Goal: Task Accomplishment & Management: Manage account settings

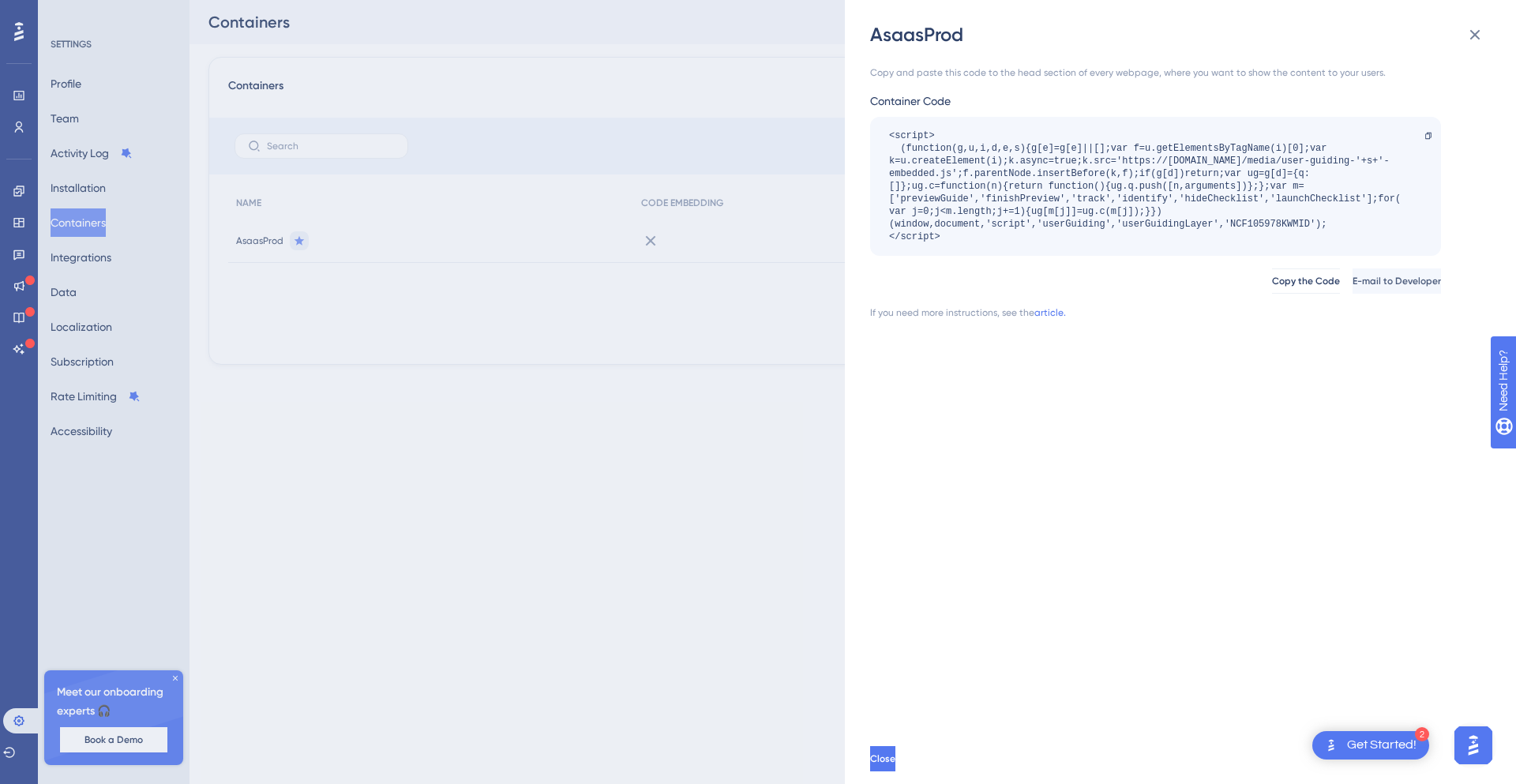
click at [498, 370] on div "AsaasProd Copy and paste this code to the head section of every webpage, where …" at bounding box center [758, 392] width 1516 height 784
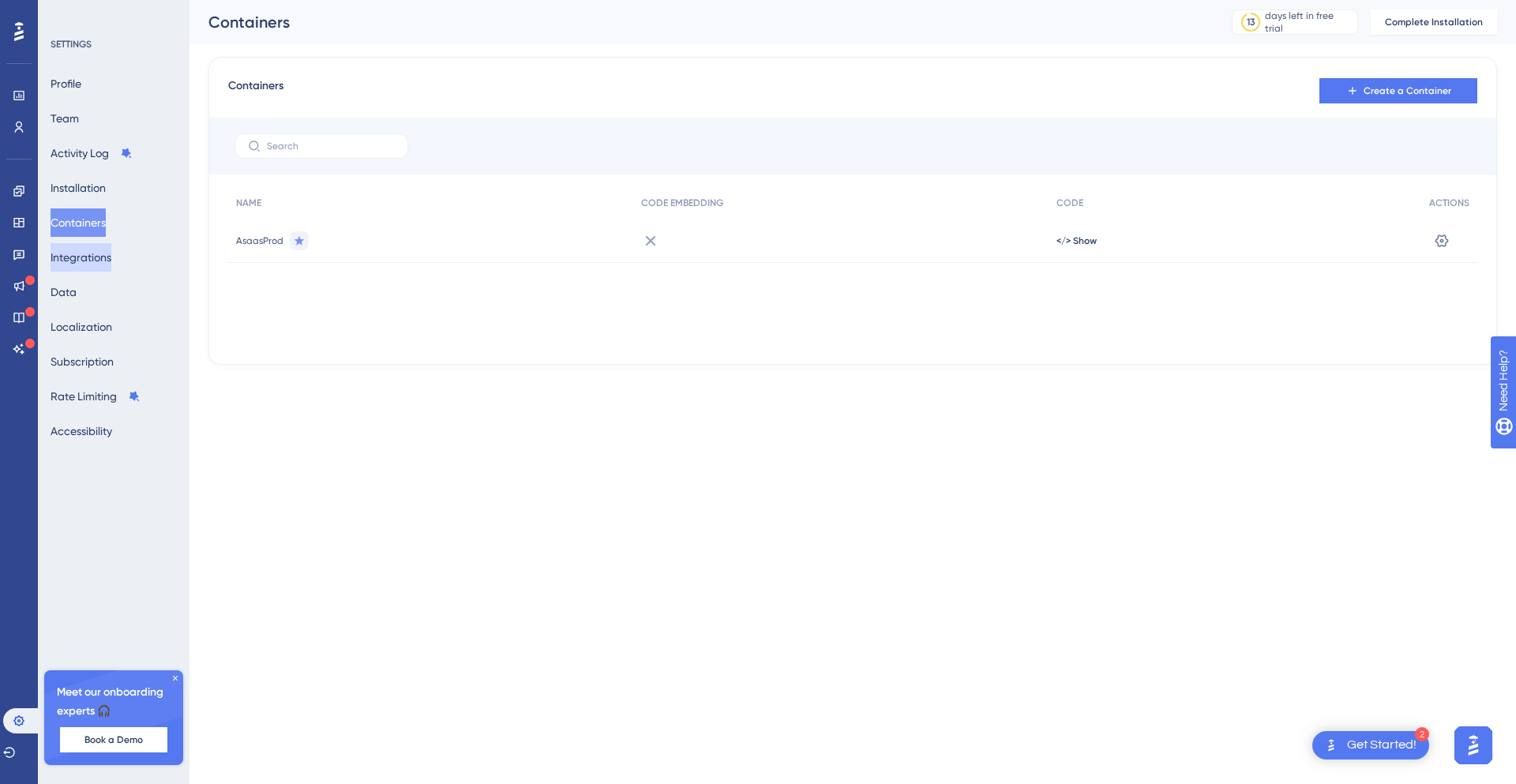
click at [95, 263] on button "Integrations" at bounding box center [80, 257] width 61 height 28
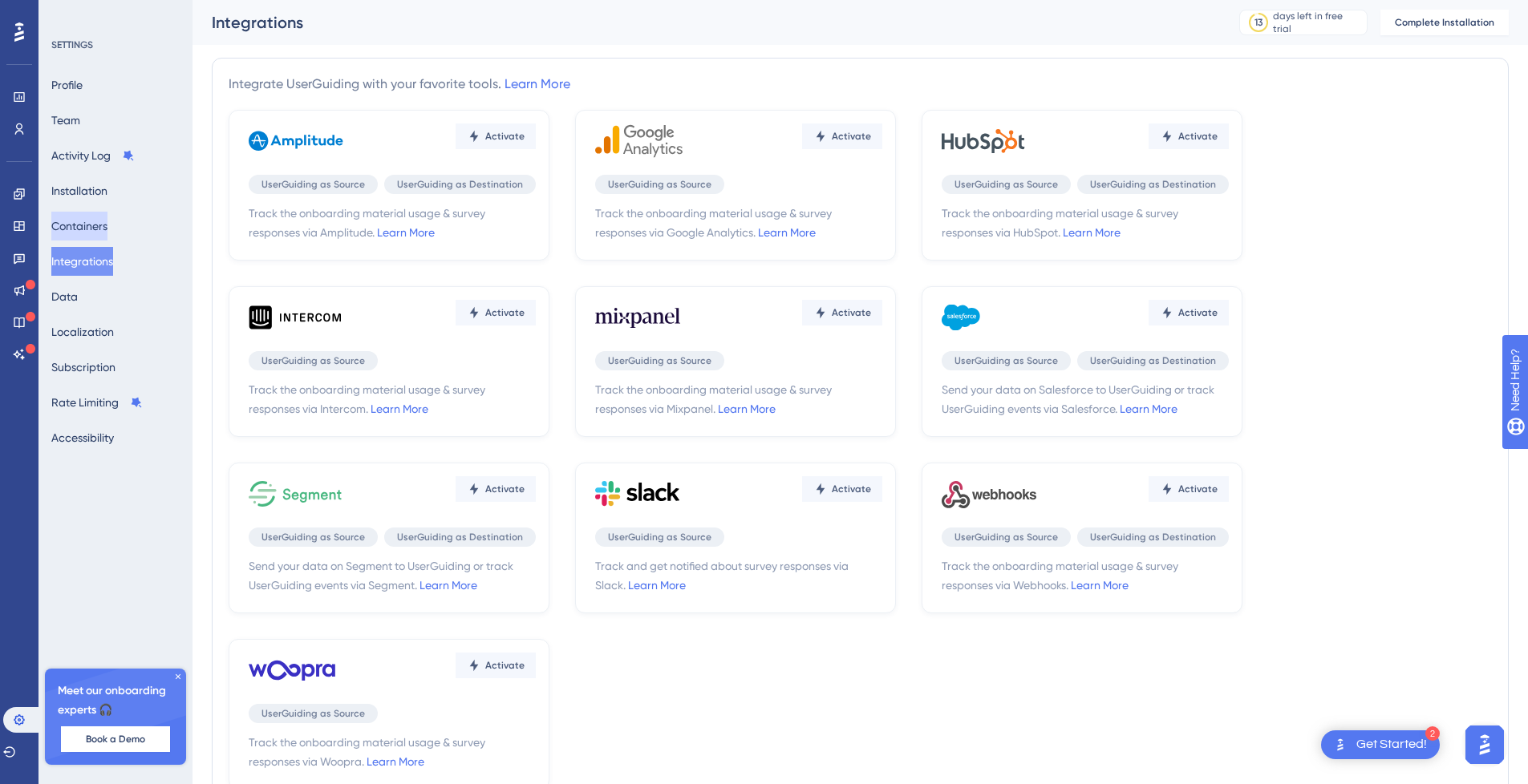
click at [95, 229] on button "Containers" at bounding box center [79, 226] width 56 height 28
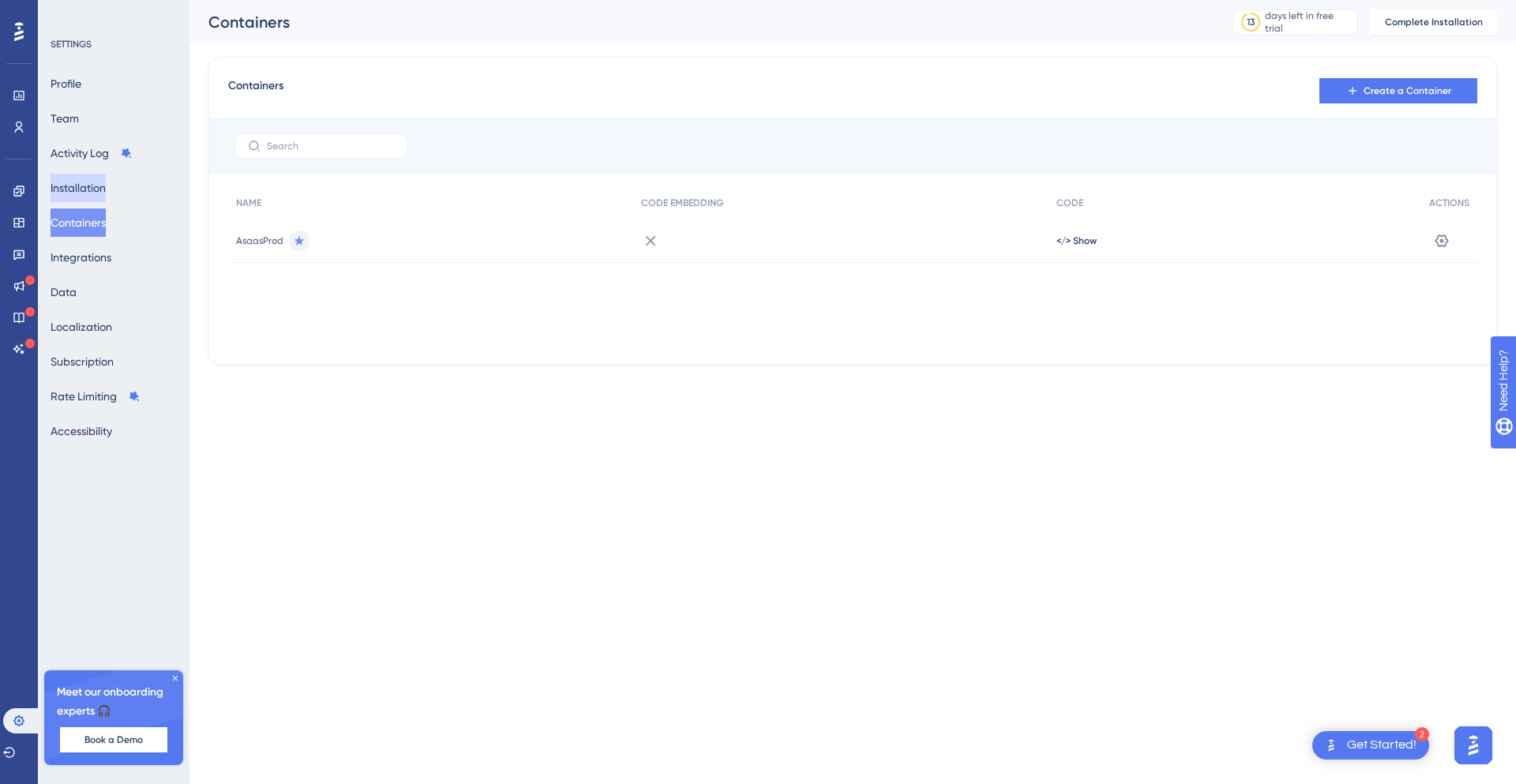
click at [98, 188] on button "Installation" at bounding box center [77, 187] width 55 height 28
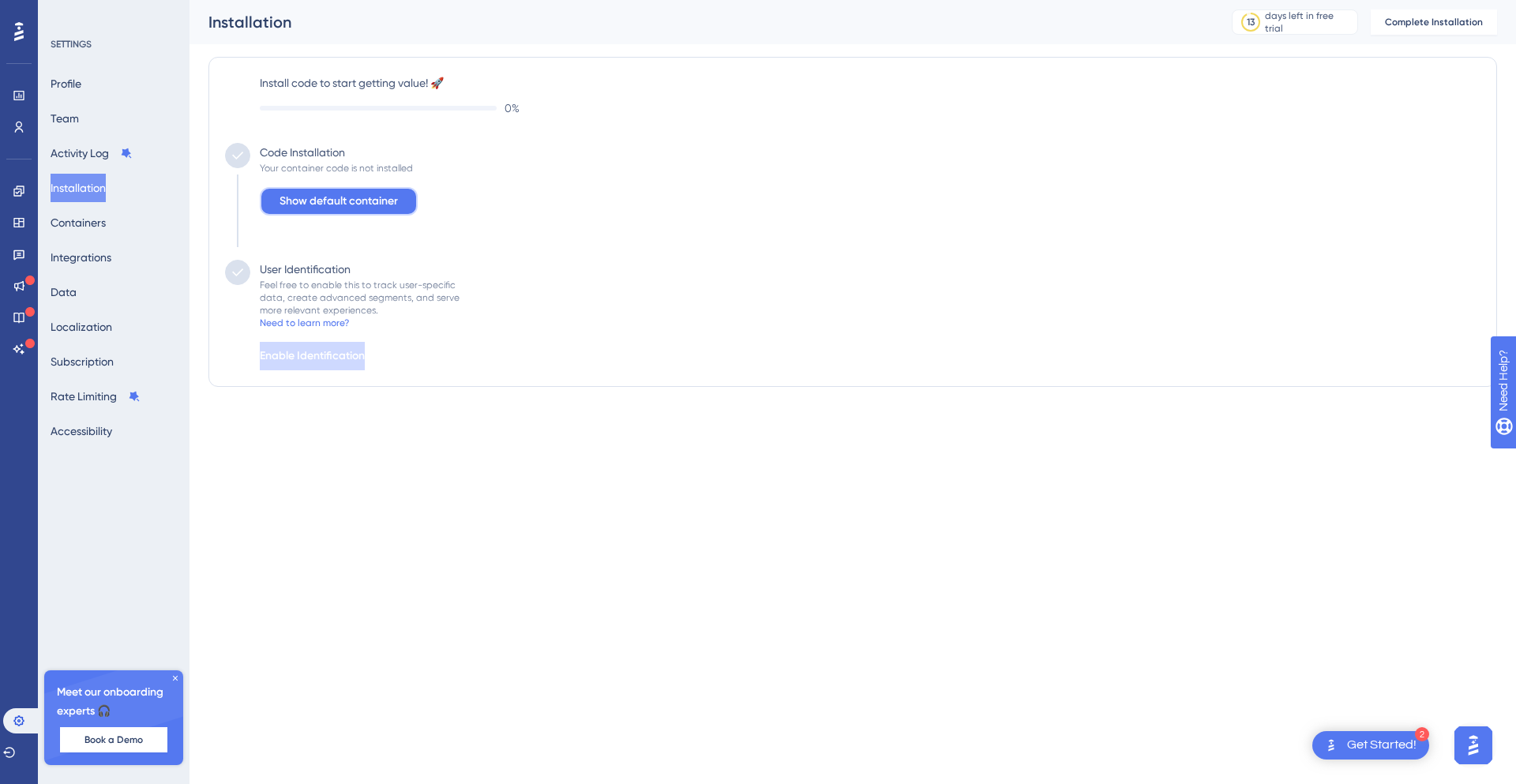
click at [361, 198] on span "Show default container" at bounding box center [338, 201] width 118 height 19
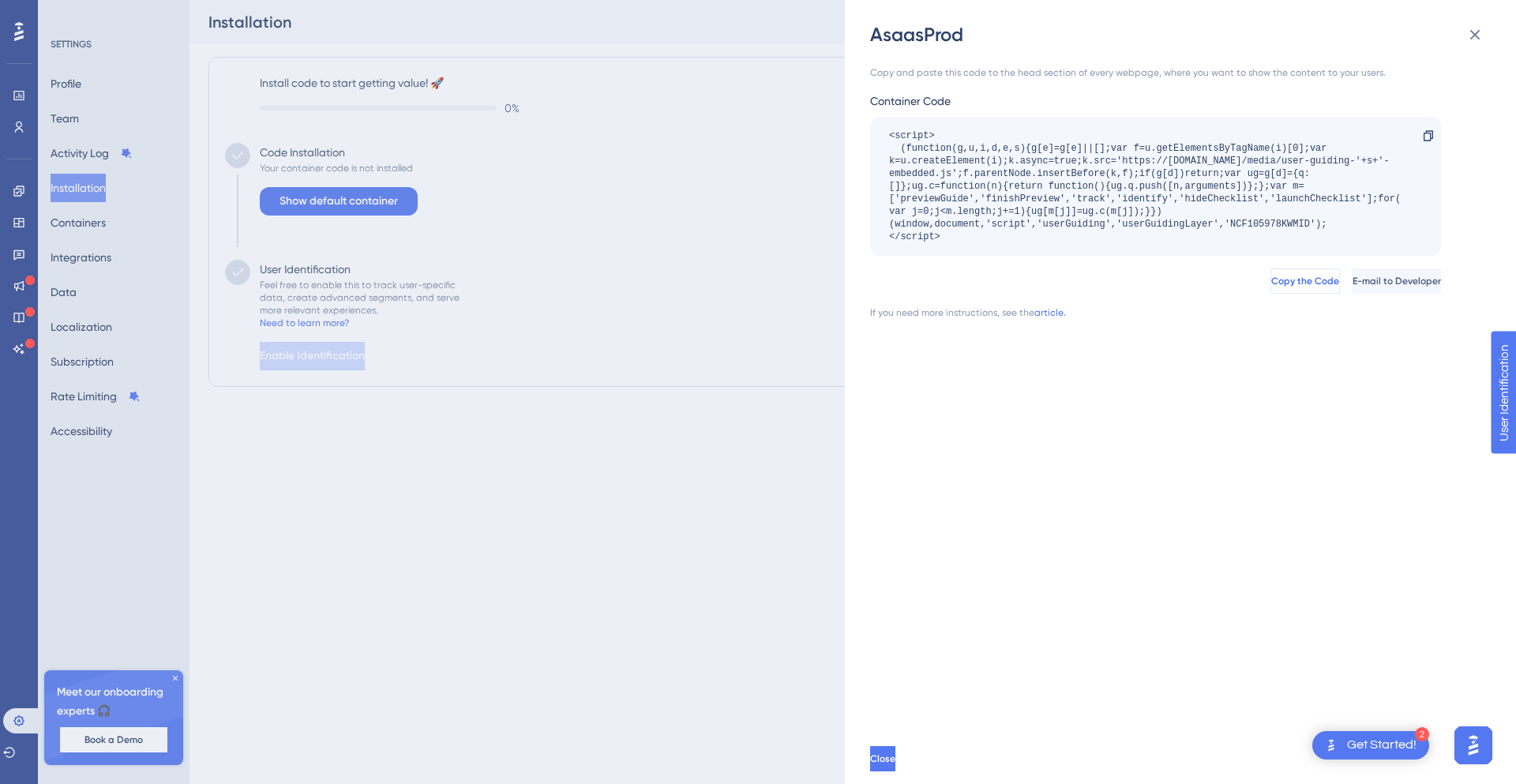
click at [1271, 288] on button "Copy the Code" at bounding box center [1305, 281] width 70 height 25
click at [1260, 225] on div "<script> (function(g,u,i,d,e,s){g[e]=g[e]||[];var f=u.getElementsByTagName(i)[0…" at bounding box center [1148, 186] width 517 height 114
copy div "NCF105978KWMID"
click at [1272, 279] on span "Copy the Code" at bounding box center [1305, 282] width 68 height 13
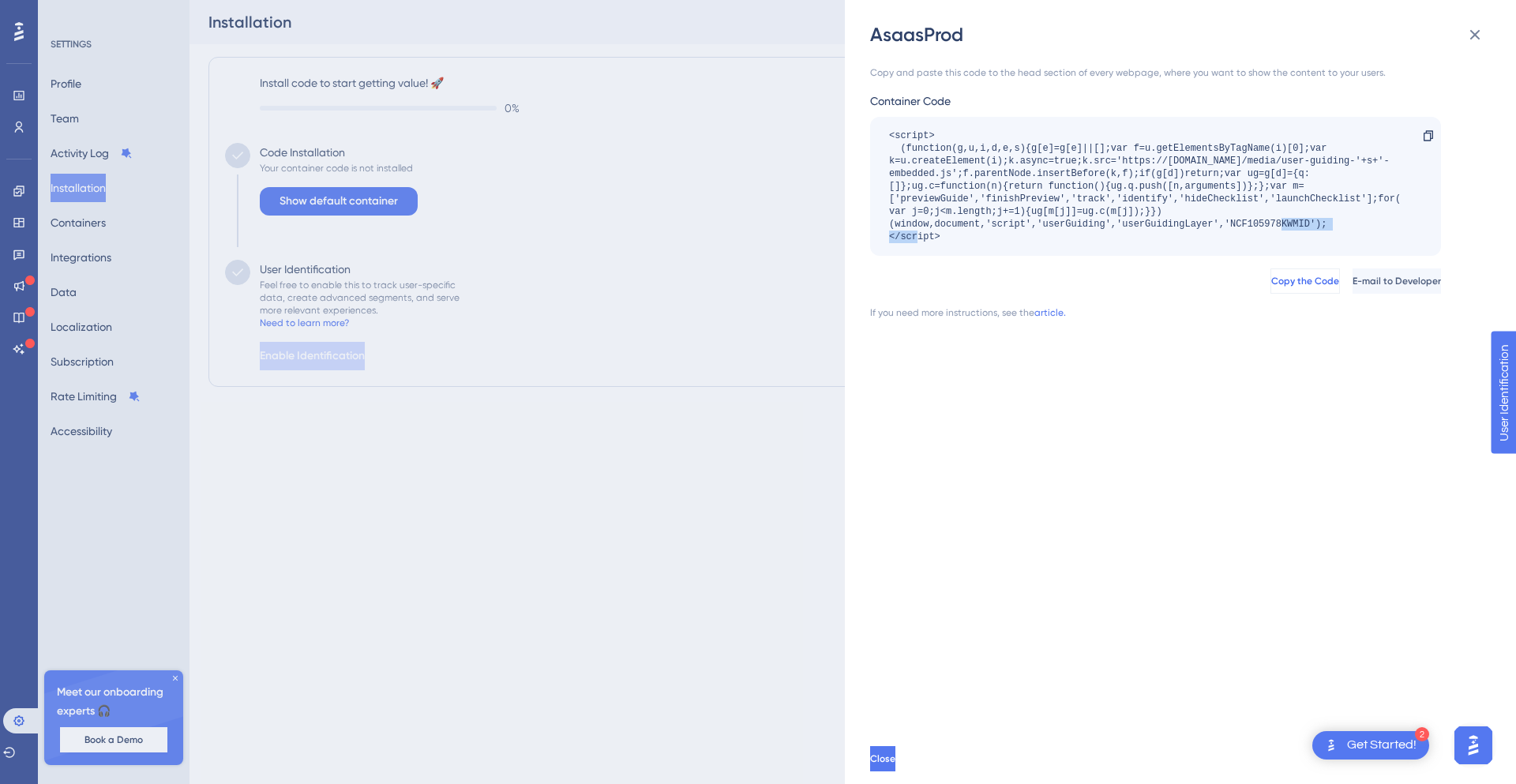
copy div "NCF105978KWMID"
click at [899, 763] on button "Close" at bounding box center [884, 758] width 28 height 25
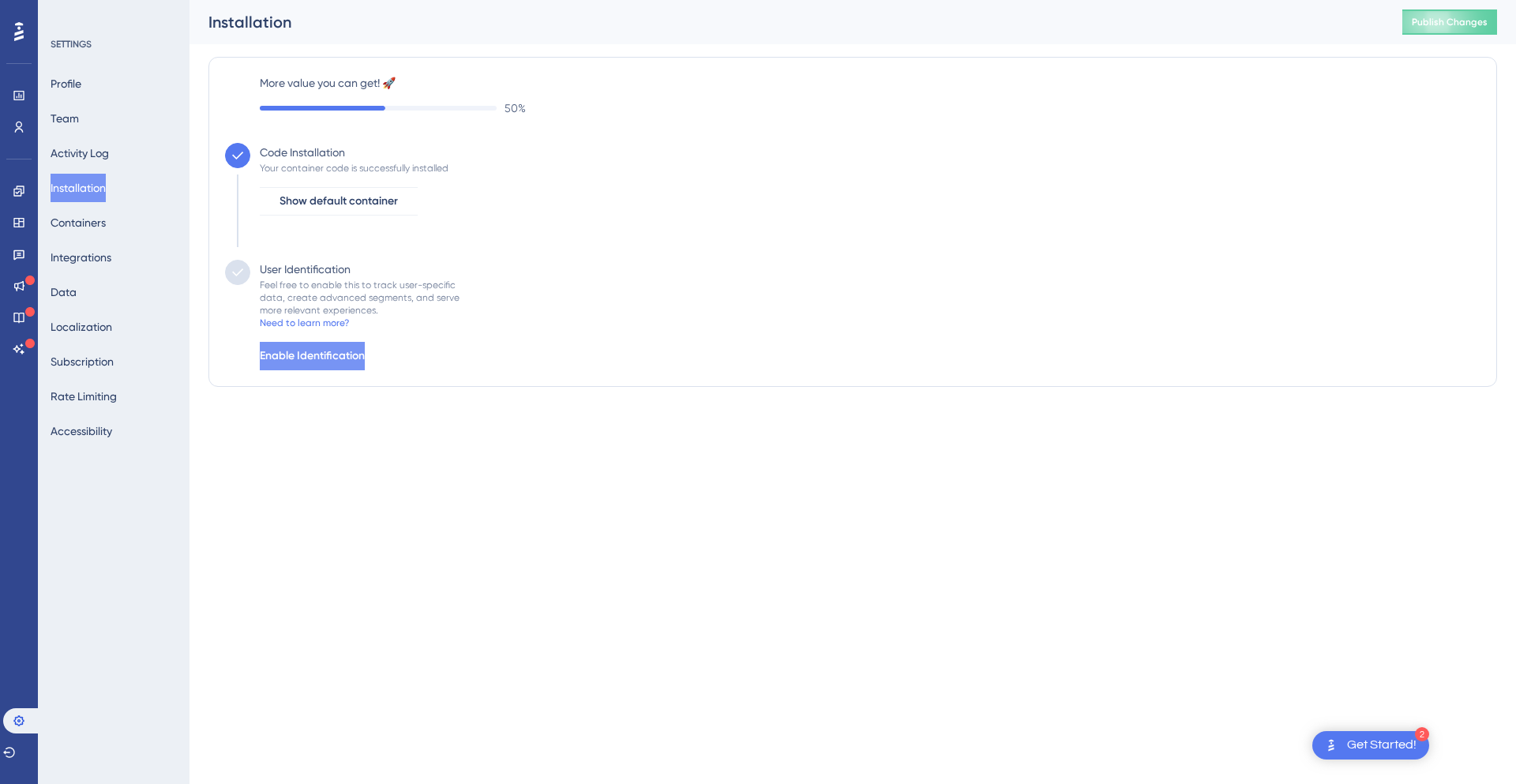
click at [365, 353] on span "Enable Identification" at bounding box center [312, 356] width 105 height 19
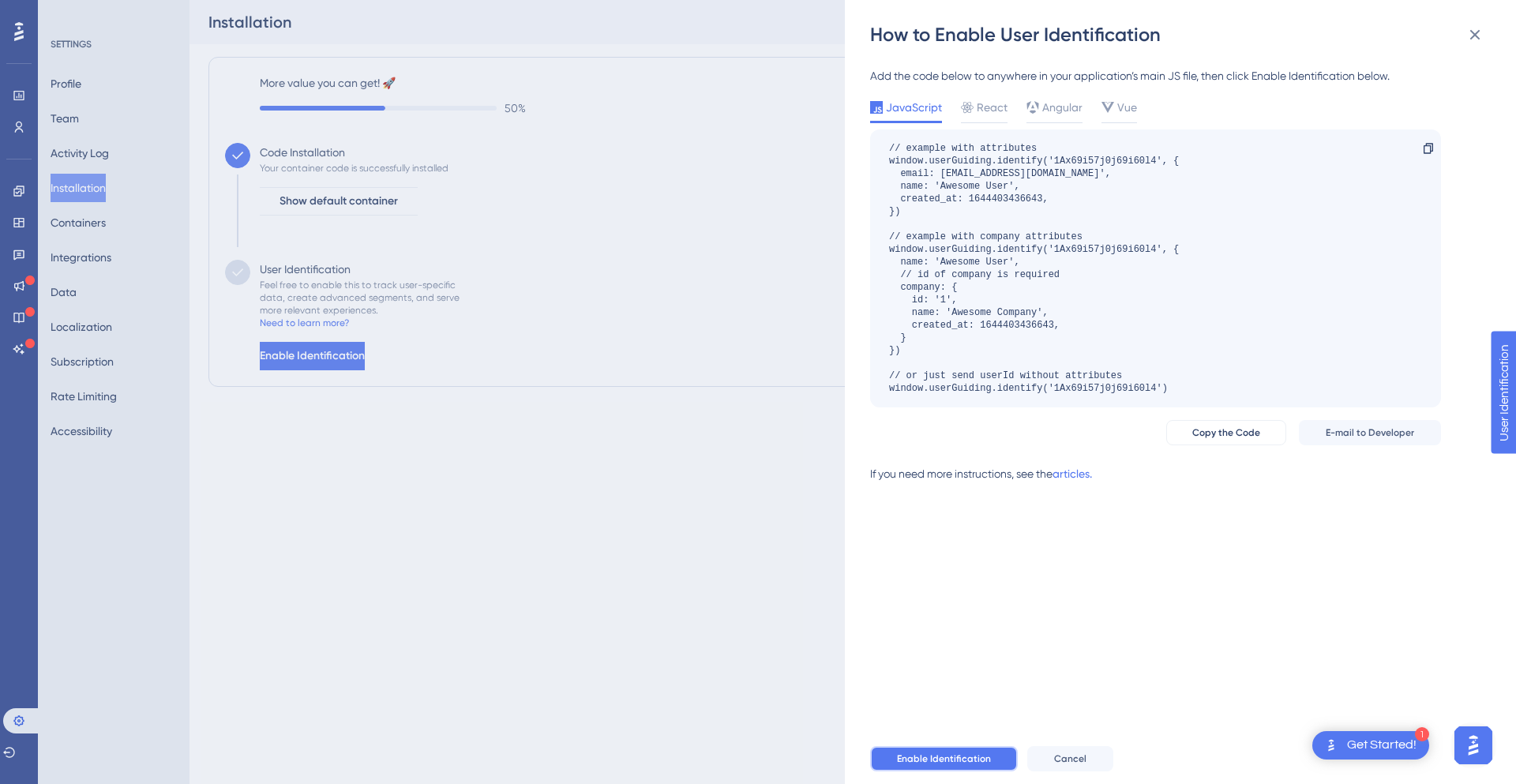
click at [988, 763] on button "Enable Identification" at bounding box center [944, 758] width 147 height 25
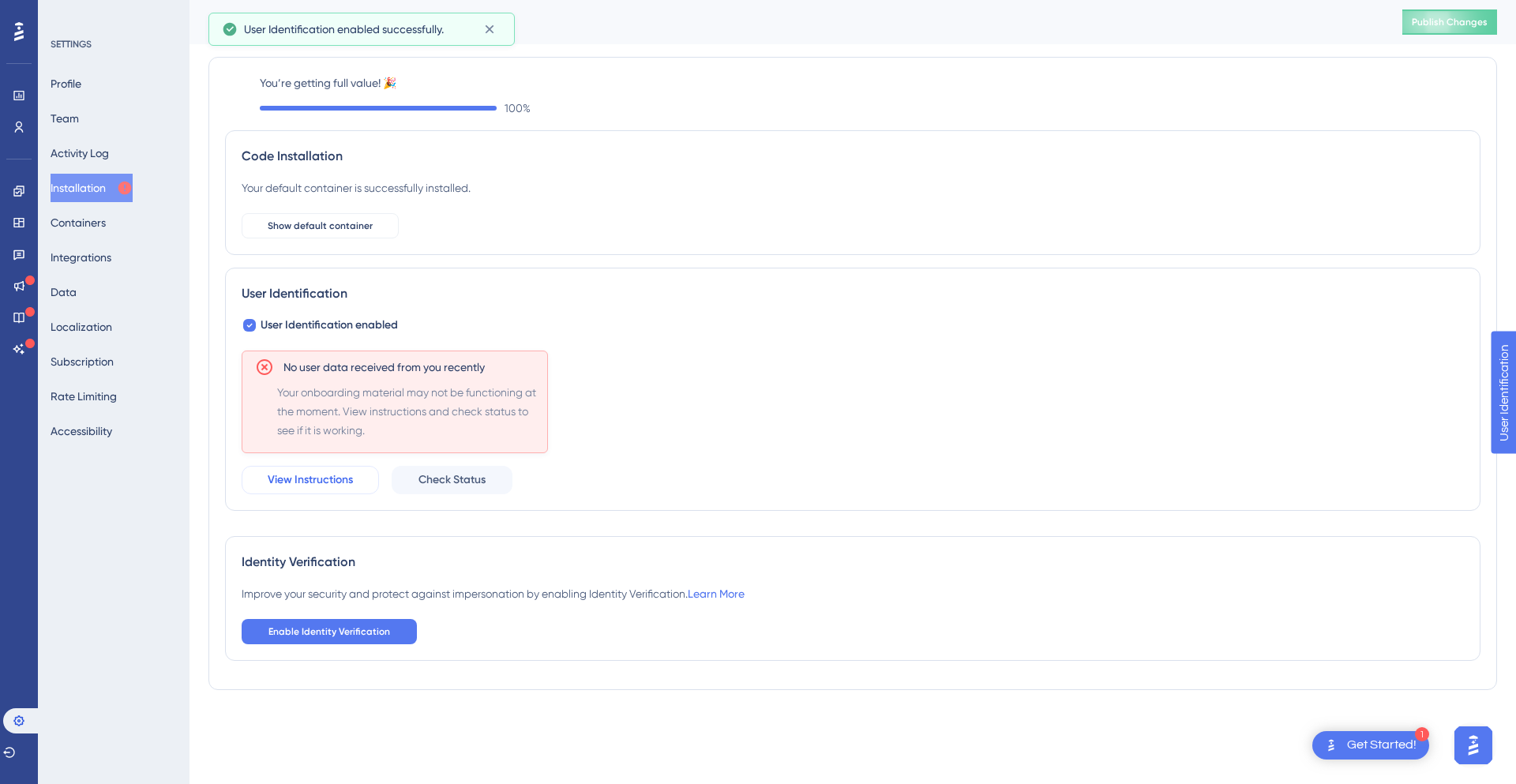
click at [358, 479] on button "View Instructions" at bounding box center [310, 480] width 137 height 28
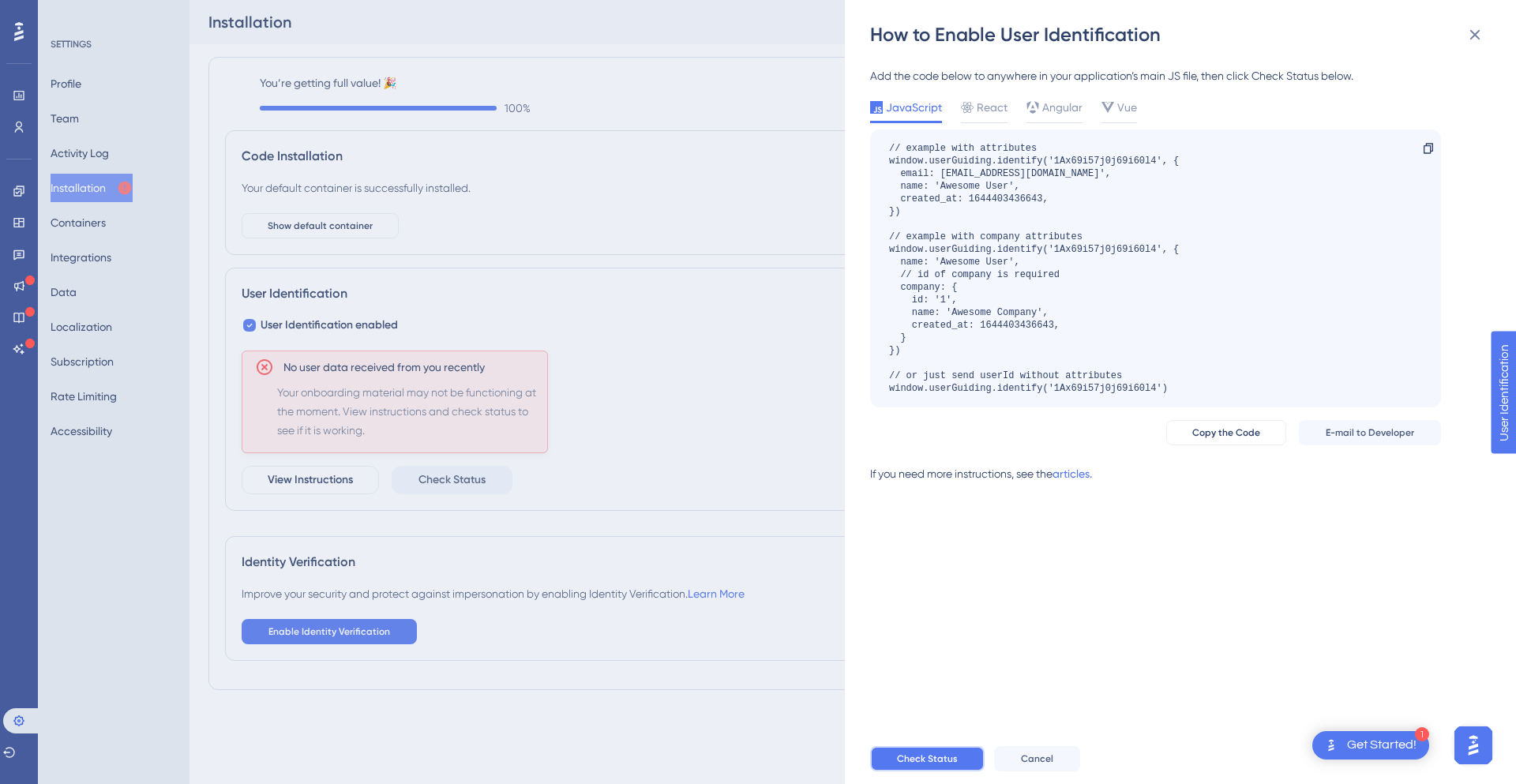
click at [956, 752] on button "Check Status" at bounding box center [927, 758] width 115 height 25
click at [1246, 413] on div "JavaScript React Angular Vue // example with attributes window.userGuiding.iden…" at bounding box center [1155, 271] width 571 height 348
click at [1250, 431] on span "Copy the Code" at bounding box center [1226, 433] width 68 height 13
click at [947, 754] on span "Check Status" at bounding box center [927, 759] width 61 height 13
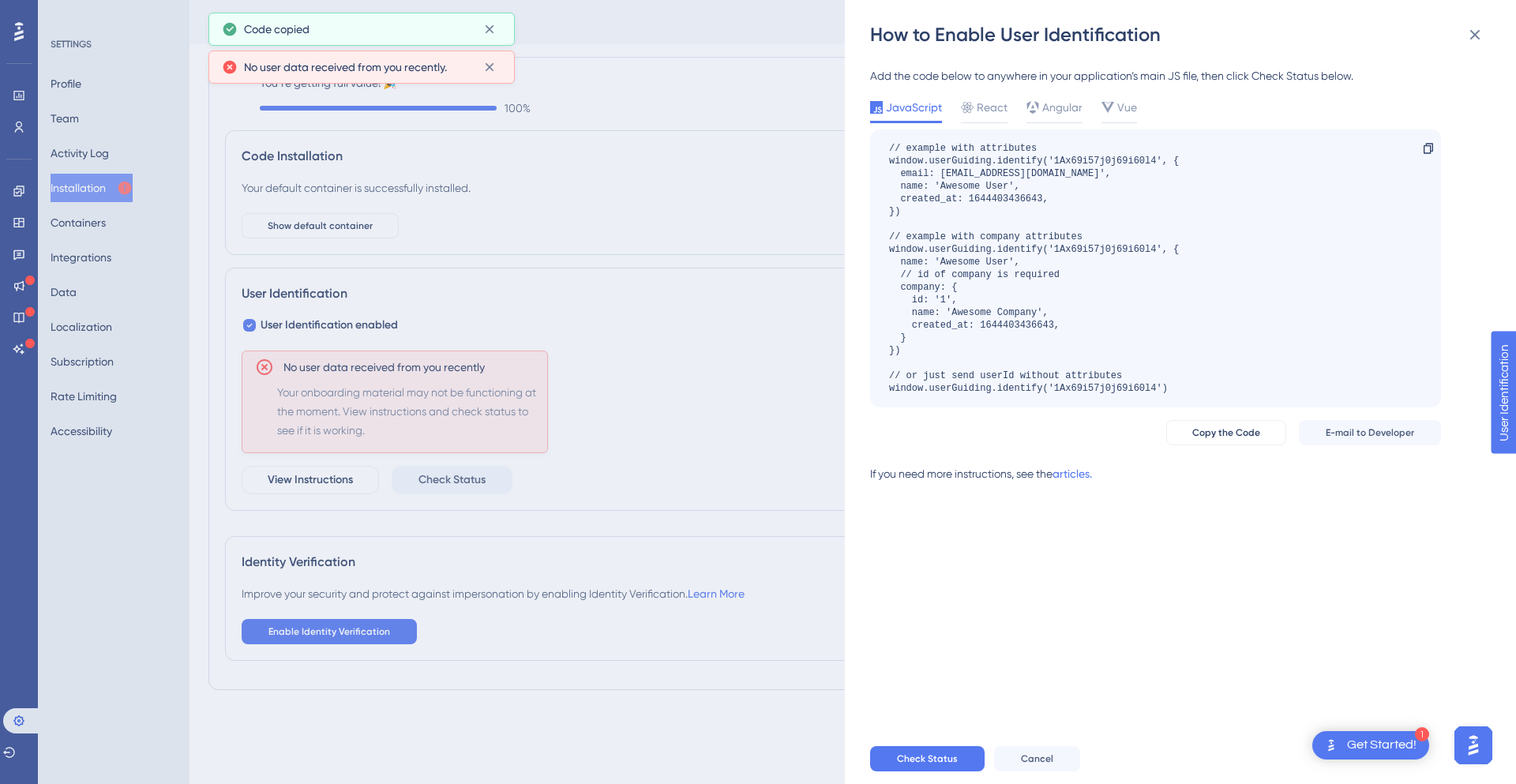
click at [651, 405] on div "How to Enable User Identification Add the code below to anywhere in your applic…" at bounding box center [758, 392] width 1516 height 784
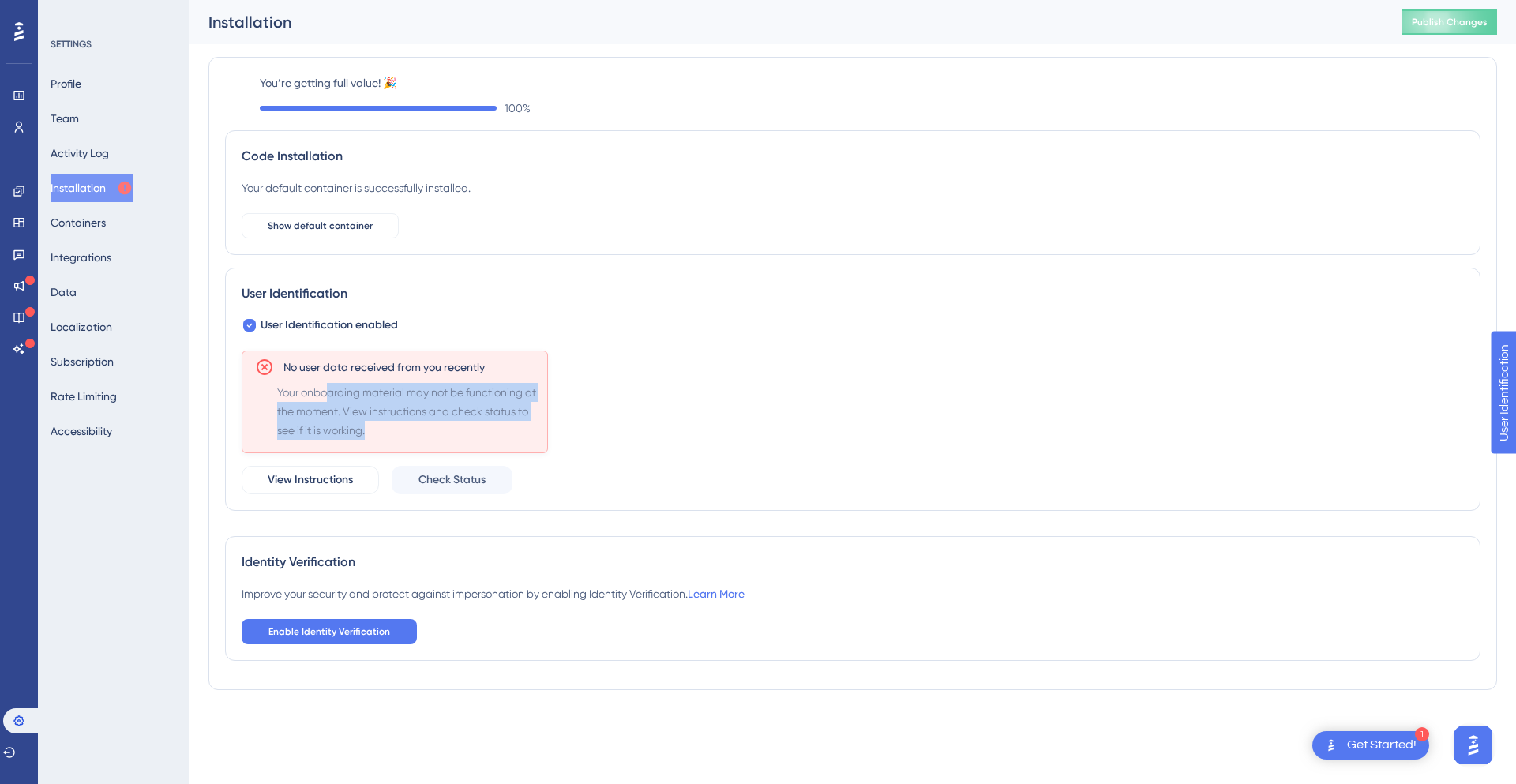
drag, startPoint x: 325, startPoint y: 391, endPoint x: 540, endPoint y: 422, distance: 217.2
click at [540, 422] on span "Your onboarding material may not be functioning at the moment. View instruction…" at bounding box center [408, 411] width 264 height 57
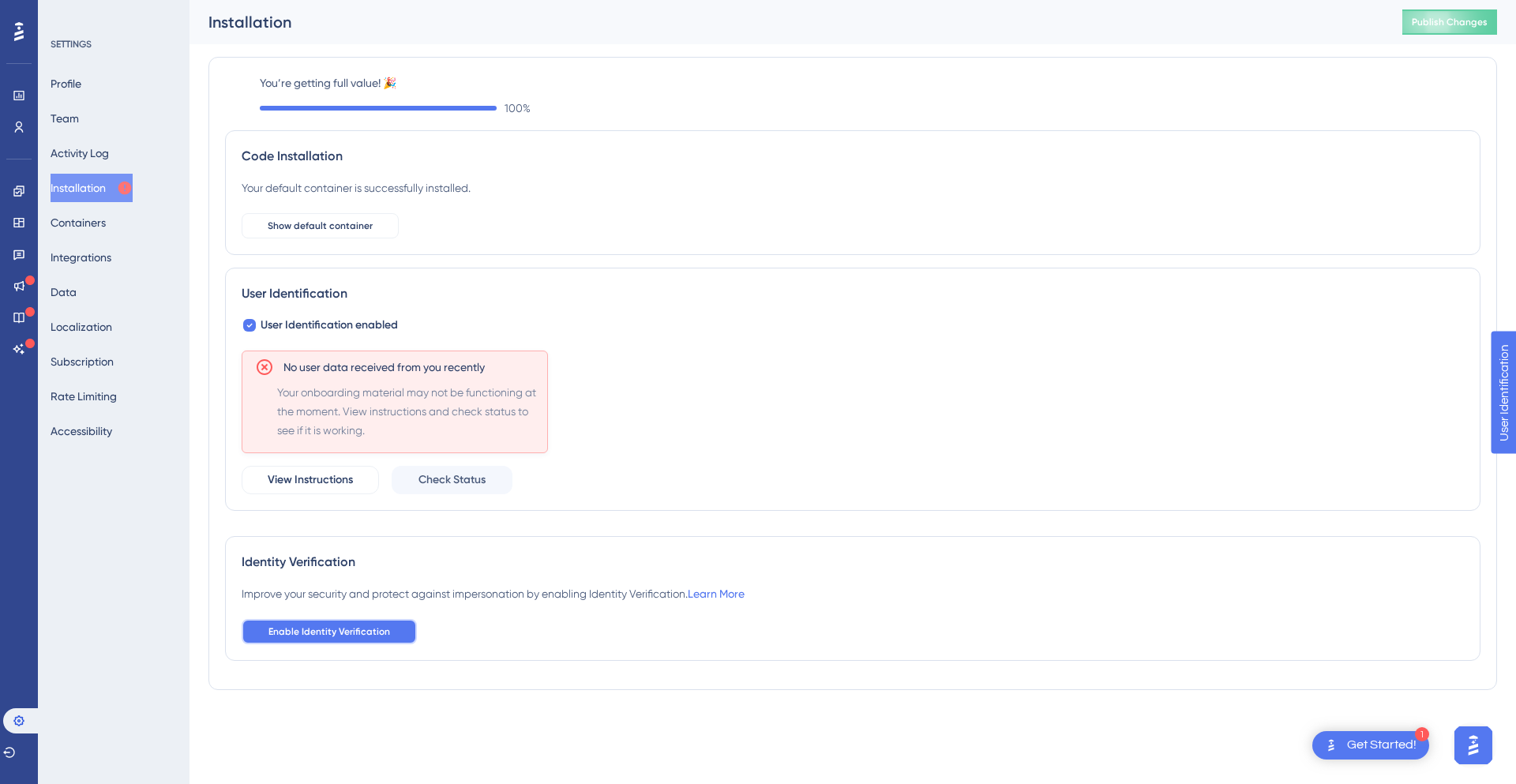
click at [379, 638] on button "Enable Identity Verification" at bounding box center [329, 631] width 175 height 25
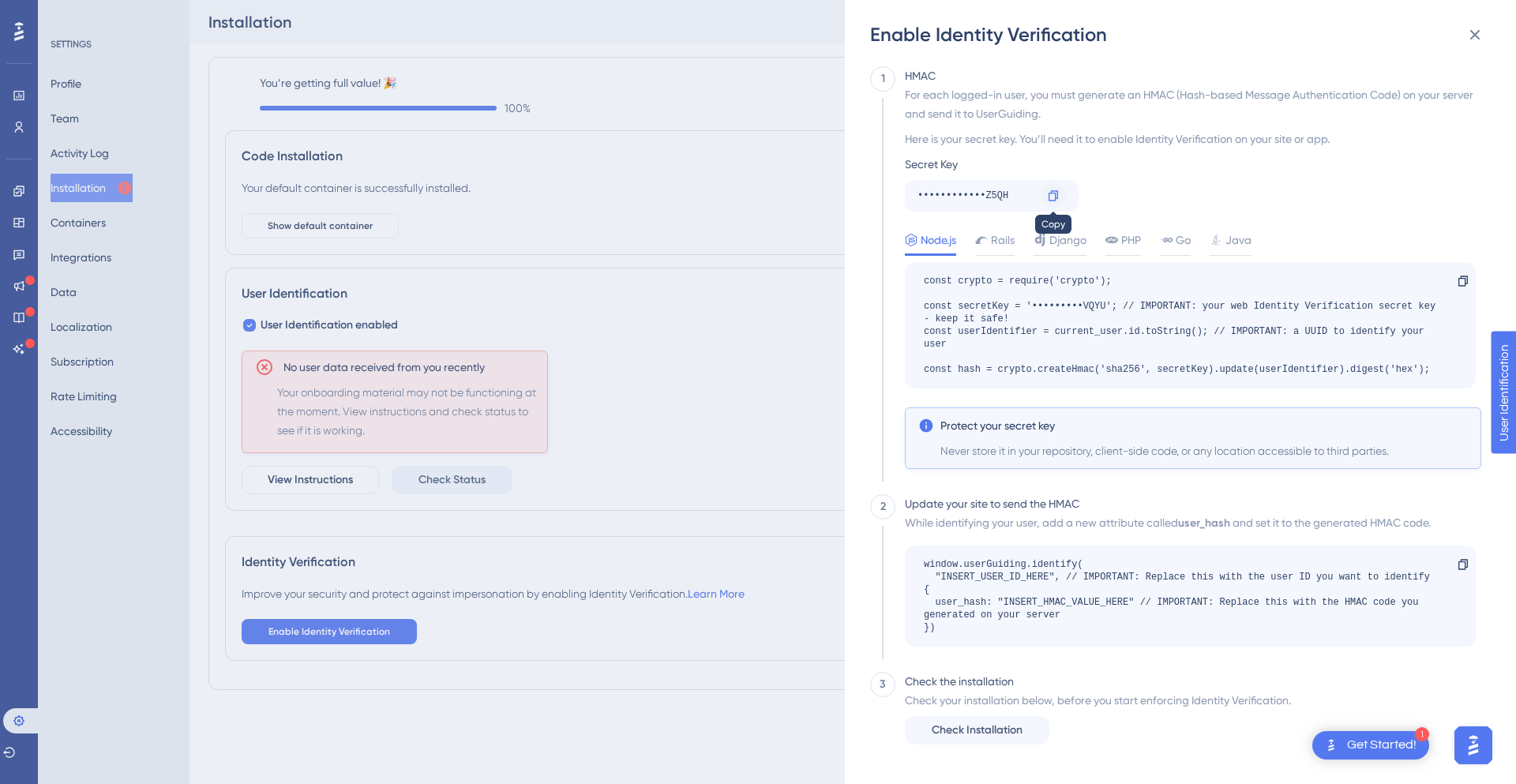
click at [1054, 200] on icon at bounding box center [1054, 195] width 9 height 10
click at [983, 730] on span "Check Installation" at bounding box center [976, 730] width 90 height 19
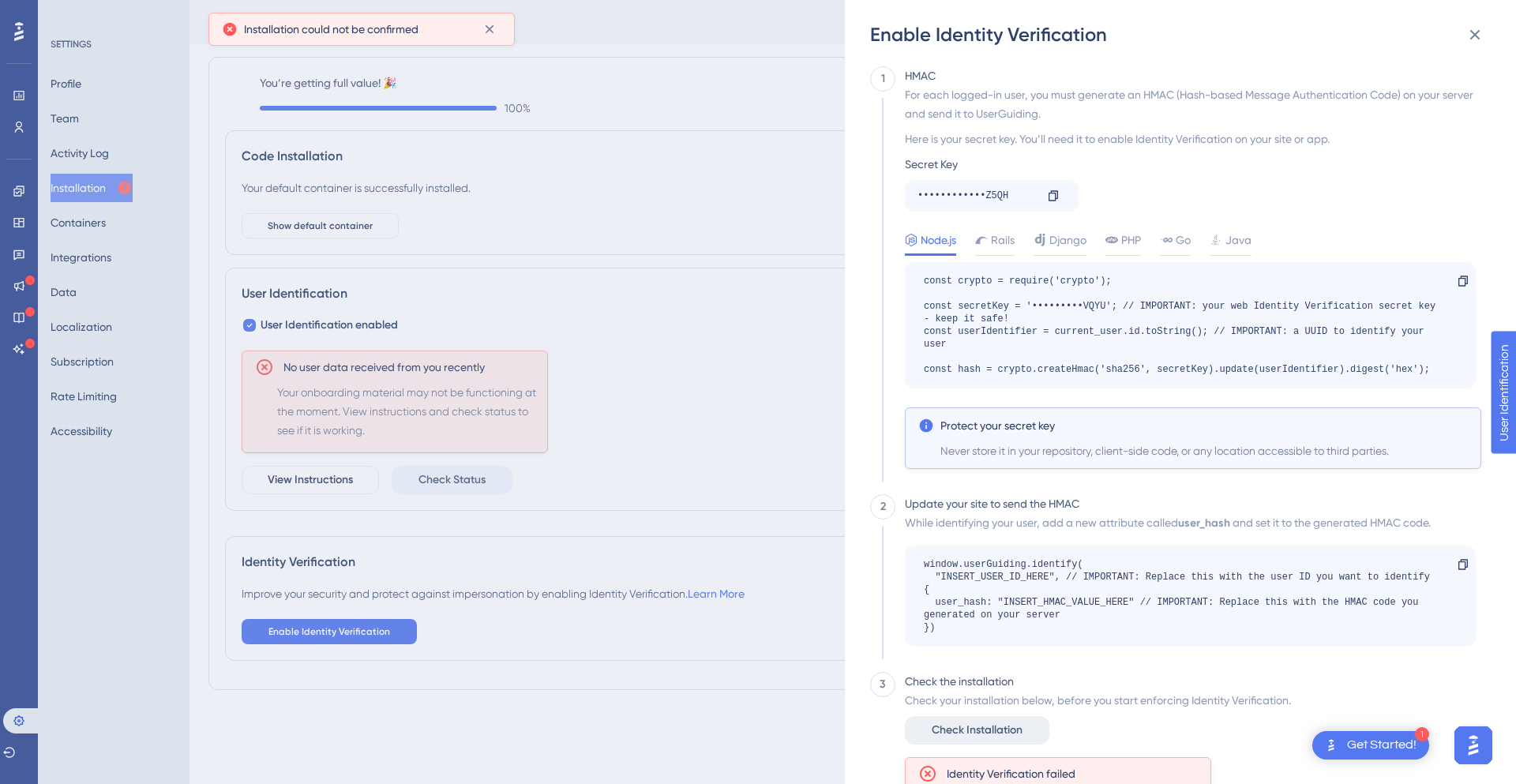
scroll to position [95, 0]
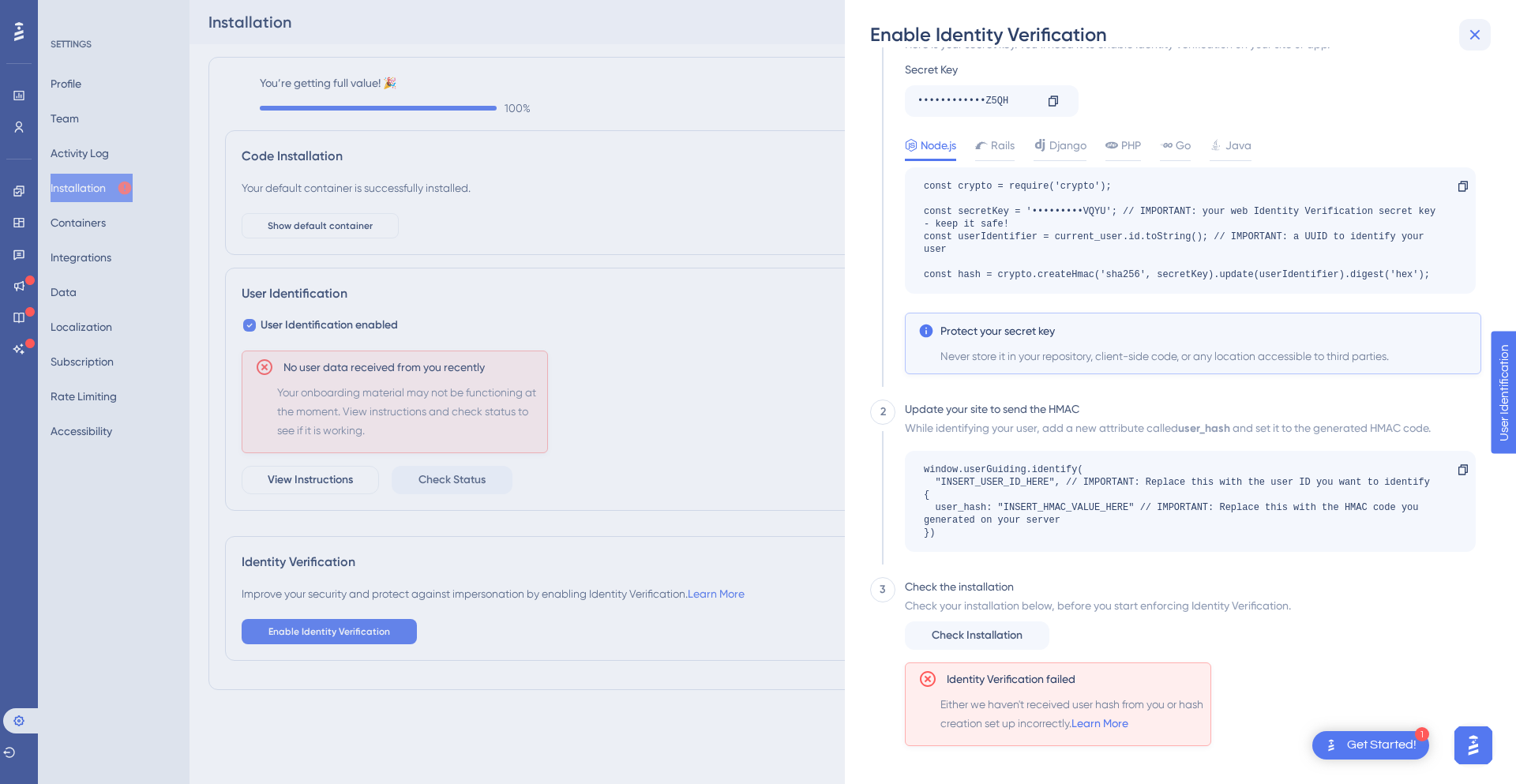
click at [1466, 34] on button at bounding box center [1475, 34] width 32 height 32
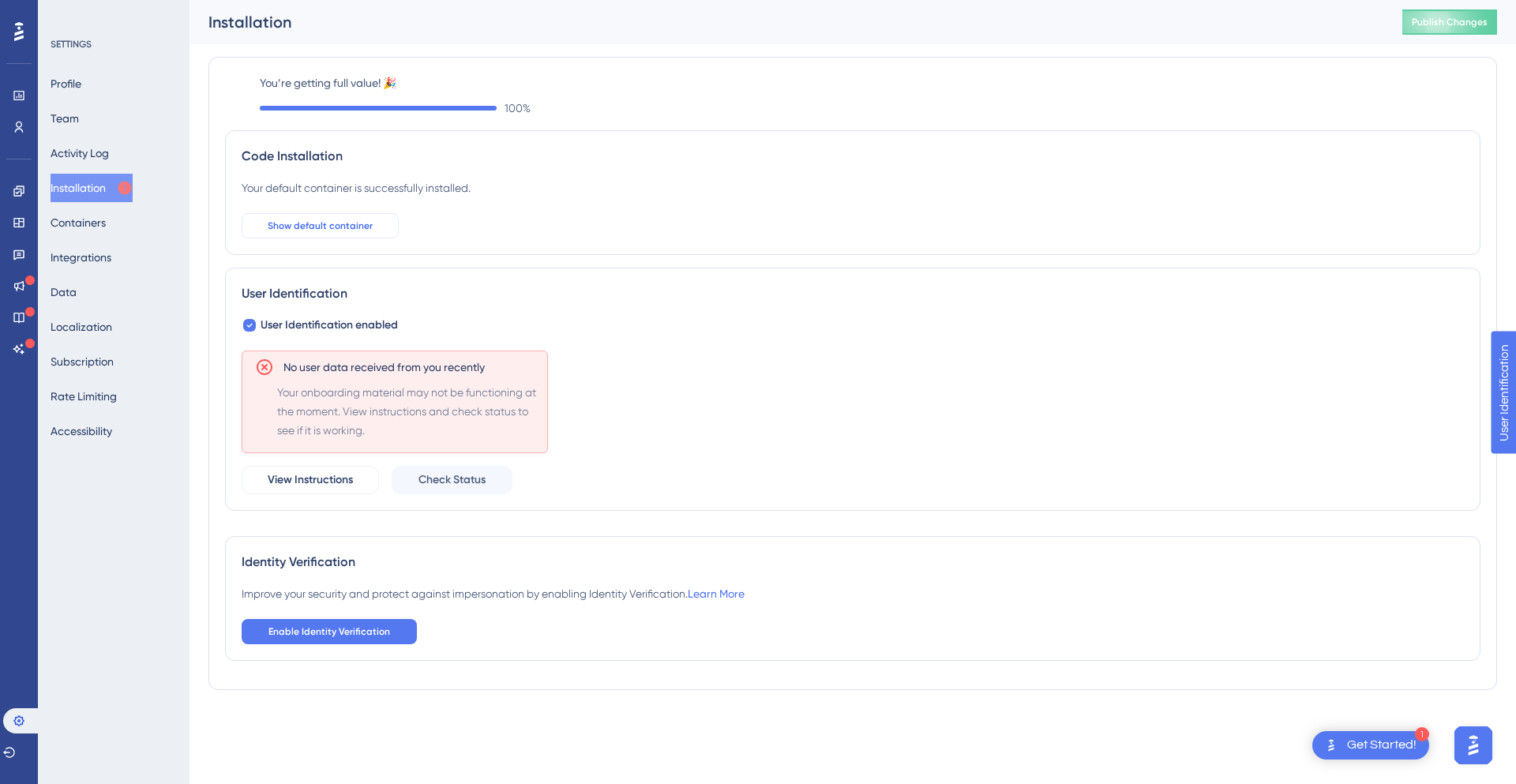
click at [276, 227] on span "Show default container" at bounding box center [320, 226] width 105 height 13
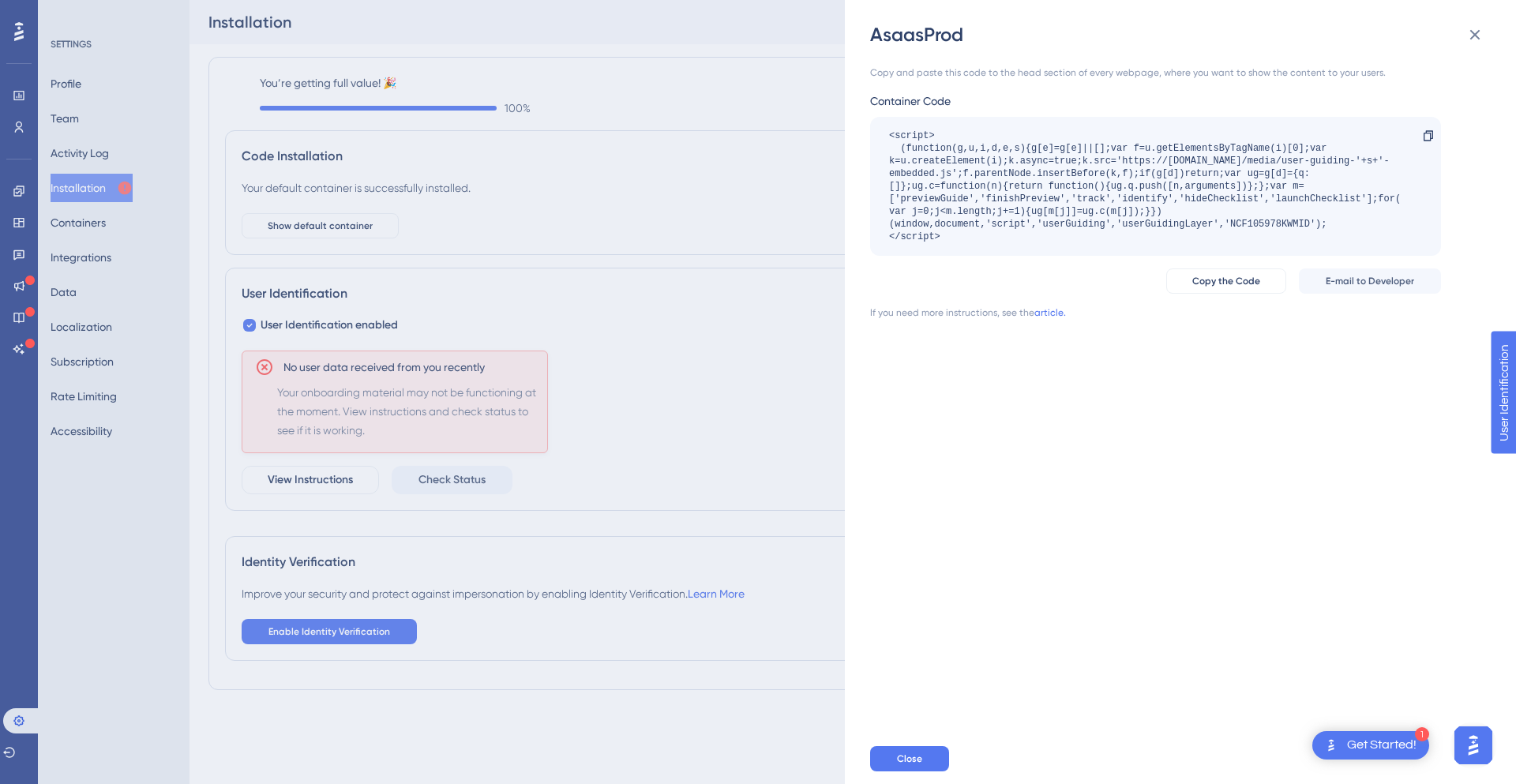
click at [1336, 223] on div "<script> (function(g,u,i,d,e,s){g[e]=g[e]||[];var f=u.getElementsByTagName(i)[0…" at bounding box center [1148, 186] width 517 height 114
drag, startPoint x: 902, startPoint y: 146, endPoint x: 1344, endPoint y: 152, distance: 442.0
click at [1344, 152] on div "<script> (function(g,u,i,d,e,s){g[e]=g[e]||[];var f=u.getElementsByTagName(i)[0…" at bounding box center [1148, 186] width 517 height 114
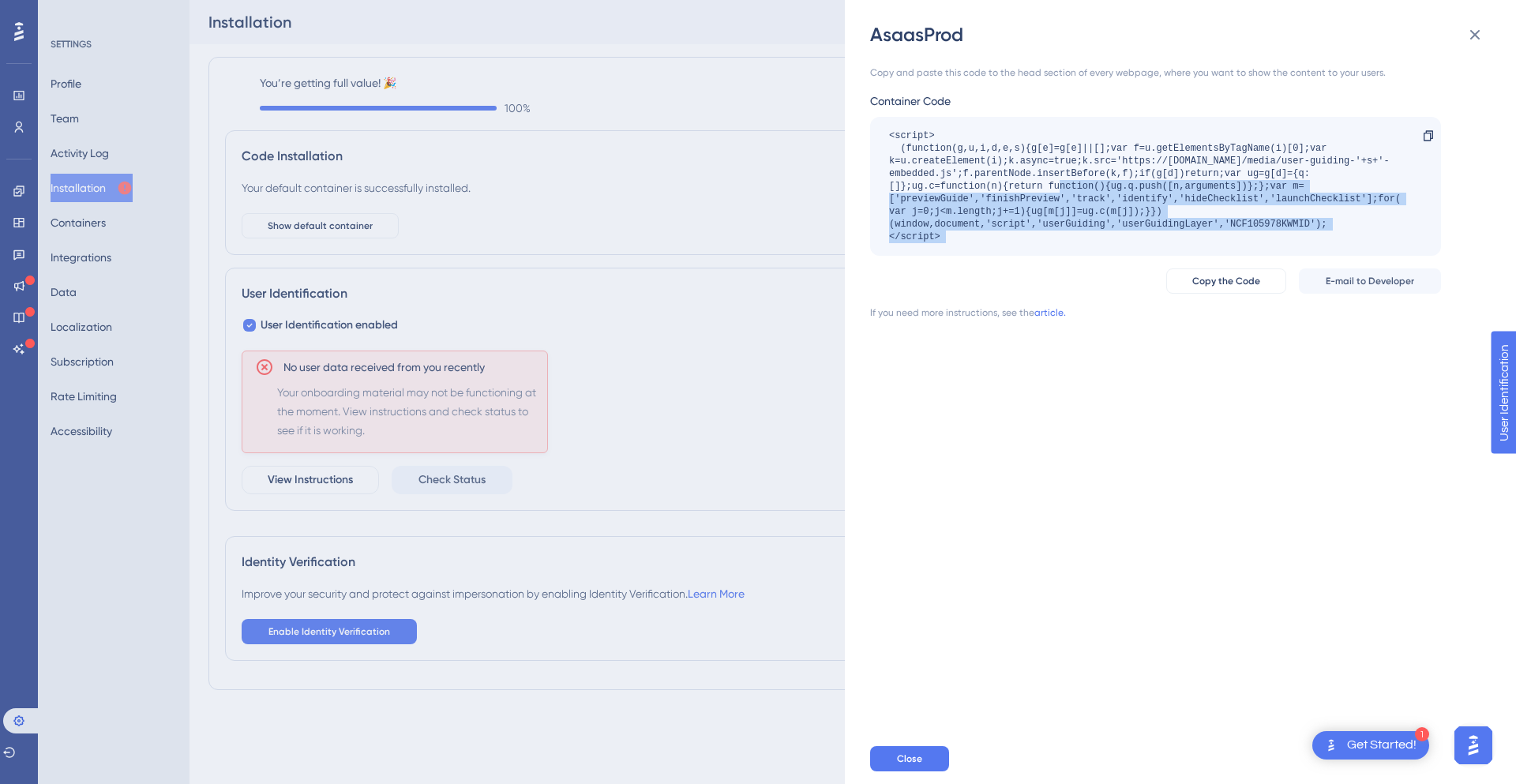
drag, startPoint x: 1008, startPoint y: 186, endPoint x: 1426, endPoint y: 209, distance: 418.6
click at [1426, 209] on div "<script> (function(g,u,i,d,e,s){g[e]=g[e]||[];var f=u.getElementsByTagName(i)[0…" at bounding box center [1155, 186] width 571 height 139
click at [1247, 221] on div "<script> (function(g,u,i,d,e,s){g[e]=g[e]||[];var f=u.getElementsByTagName(i)[0…" at bounding box center [1148, 186] width 517 height 114
click at [1207, 223] on div "<script> (function(g,u,i,d,e,s){g[e]=g[e]||[];var f=u.getElementsByTagName(i)[0…" at bounding box center [1148, 186] width 517 height 114
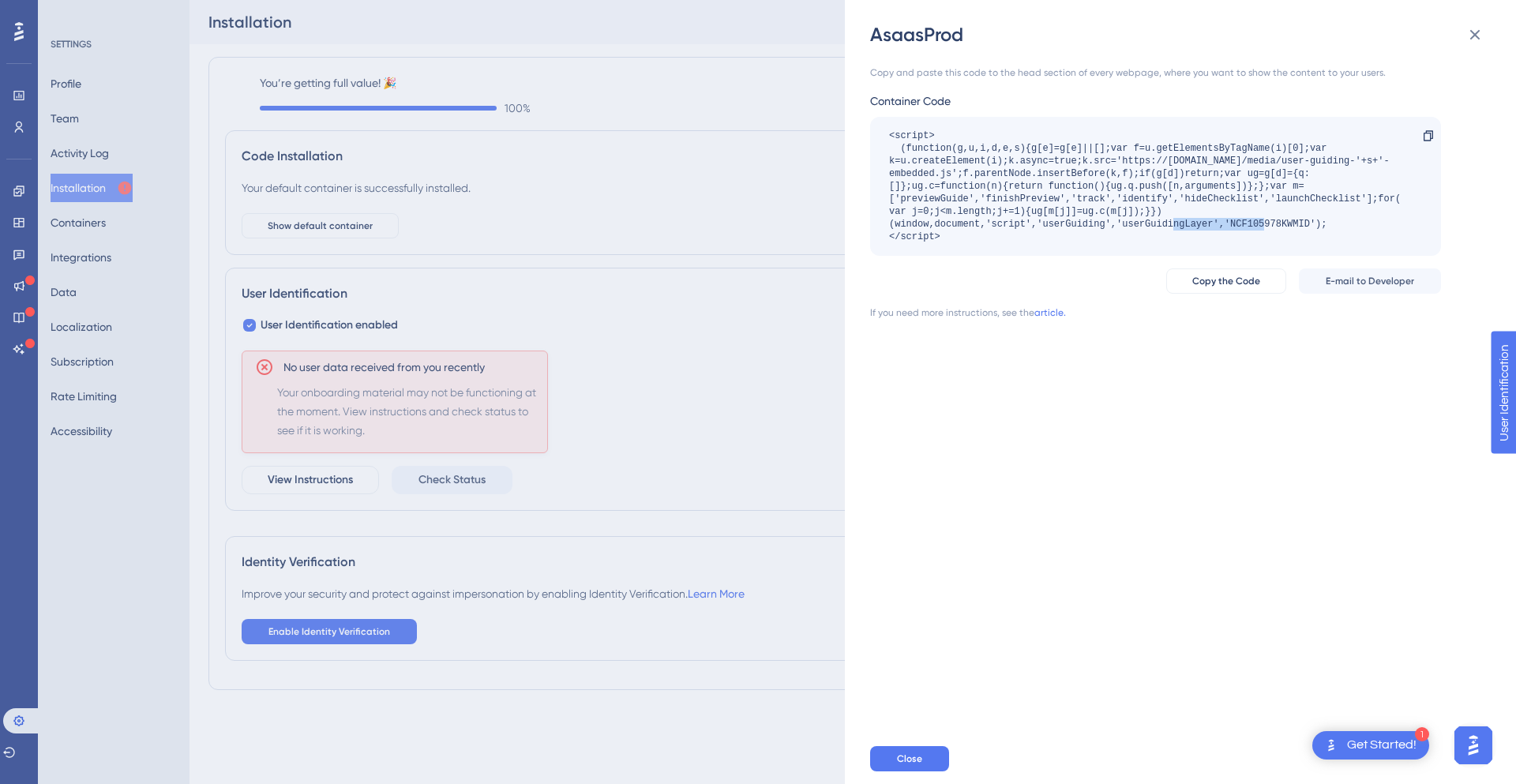
click at [1207, 222] on div "<script> (function(g,u,i,d,e,s){g[e]=g[e]||[];var f=u.getElementsByTagName(i)[0…" at bounding box center [1148, 186] width 517 height 114
click at [1285, 221] on div "<script> (function(g,u,i,d,e,s){g[e]=g[e]||[];var f=u.getElementsByTagName(i)[0…" at bounding box center [1148, 186] width 517 height 114
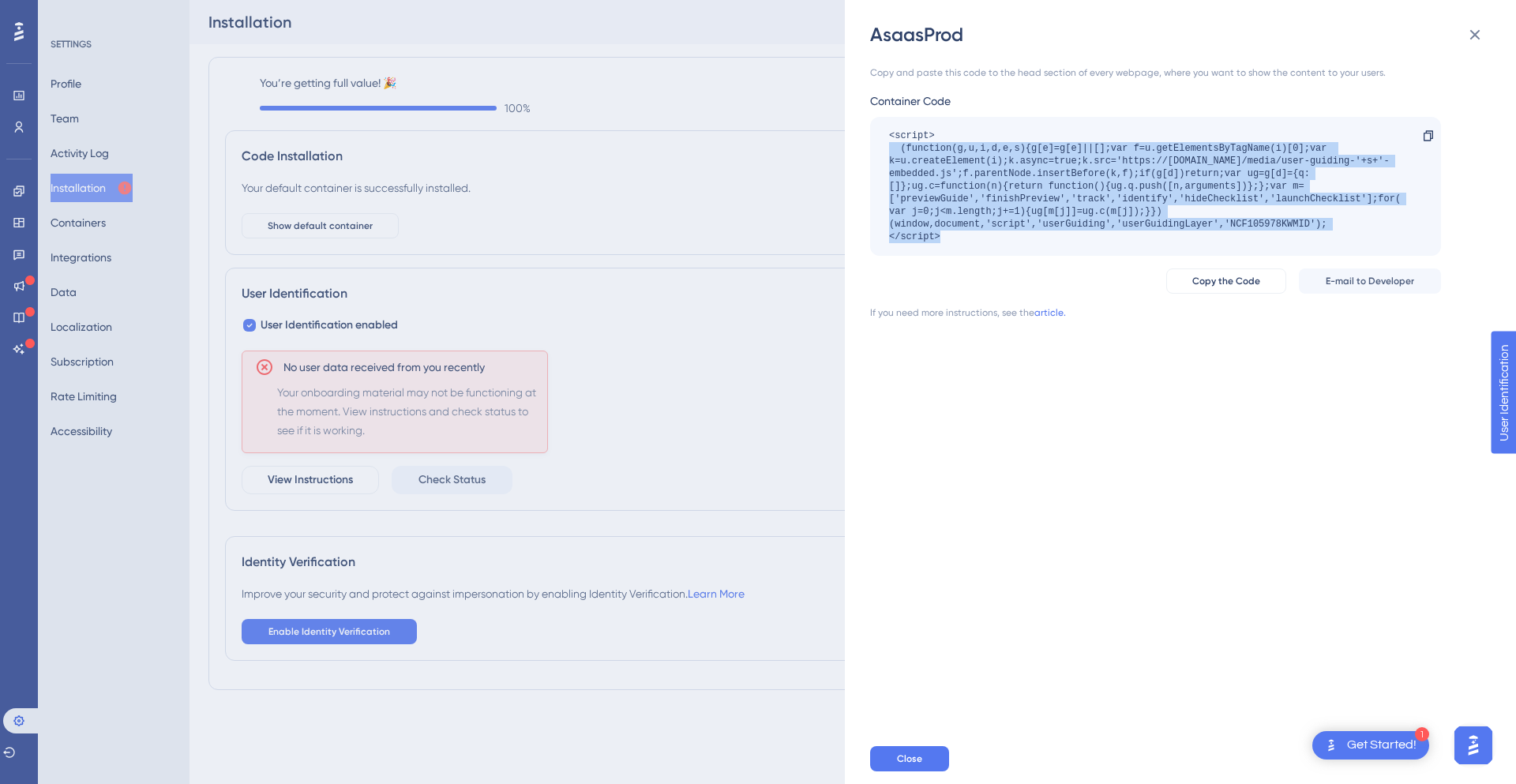
click at [1285, 221] on div "<script> (function(g,u,i,d,e,s){g[e]=g[e]||[];var f=u.getElementsByTagName(i)[0…" at bounding box center [1148, 186] width 517 height 114
click at [1236, 222] on div "<script> (function(g,u,i,d,e,s){g[e]=g[e]||[];var f=u.getElementsByTagName(i)[0…" at bounding box center [1148, 186] width 517 height 114
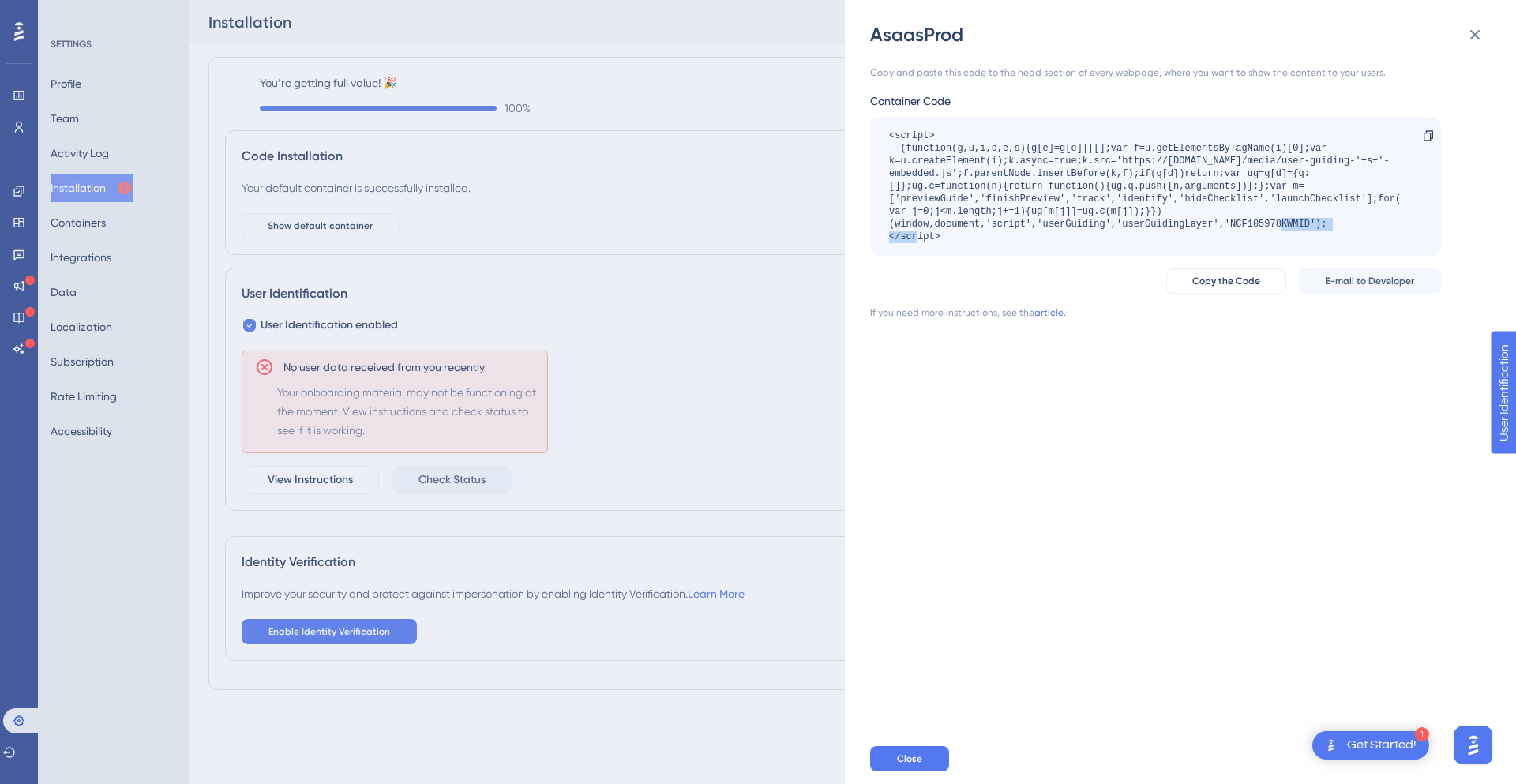
drag, startPoint x: 1232, startPoint y: 219, endPoint x: 1313, endPoint y: 227, distance: 81.4
click at [1313, 227] on div "<script> (function(g,u,i,d,e,s){g[e]=g[e]||[];var f=u.getElementsByTagName(i)[0…" at bounding box center [1148, 186] width 517 height 114
drag, startPoint x: 1304, startPoint y: 215, endPoint x: 1357, endPoint y: 239, distance: 58.2
click at [1357, 239] on div "<script> (function(g,u,i,d,e,s){g[e]=g[e]||[];var f=u.getElementsByTagName(i)[0…" at bounding box center [1148, 186] width 517 height 114
click at [1241, 220] on div "<script> (function(g,u,i,d,e,s){g[e]=g[e]||[];var f=u.getElementsByTagName(i)[0…" at bounding box center [1148, 186] width 517 height 114
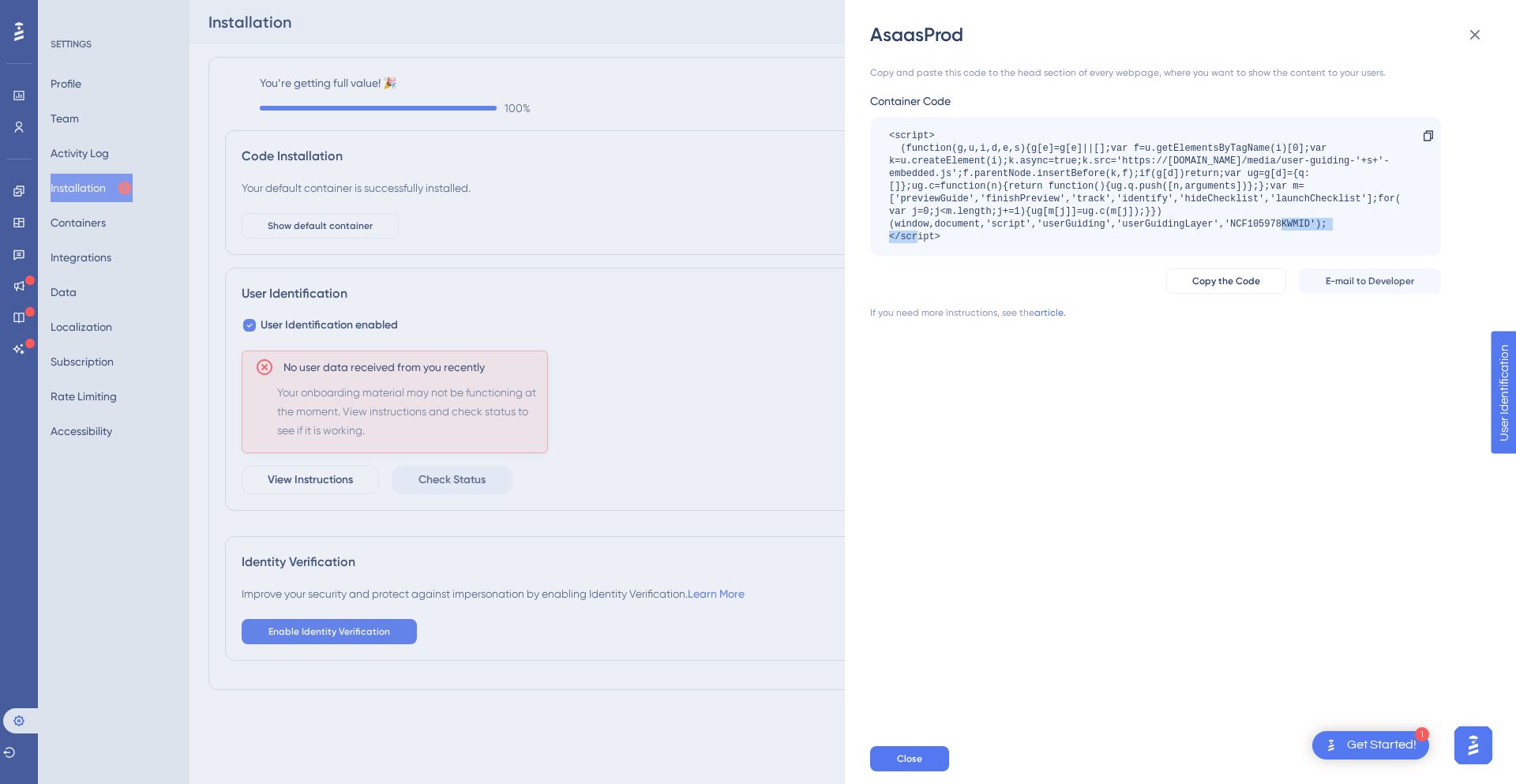
click at [1241, 220] on div "<script> (function(g,u,i,d,e,s){g[e]=g[e]||[];var f=u.getElementsByTagName(i)[0…" at bounding box center [1148, 186] width 517 height 114
copy div "NCF105978KWMID"
drag, startPoint x: 486, startPoint y: 164, endPoint x: 363, endPoint y: 108, distance: 135.1
click at [487, 165] on div "AsaasProd Copy and paste this code to the head section of every webpage, where …" at bounding box center [758, 392] width 1516 height 784
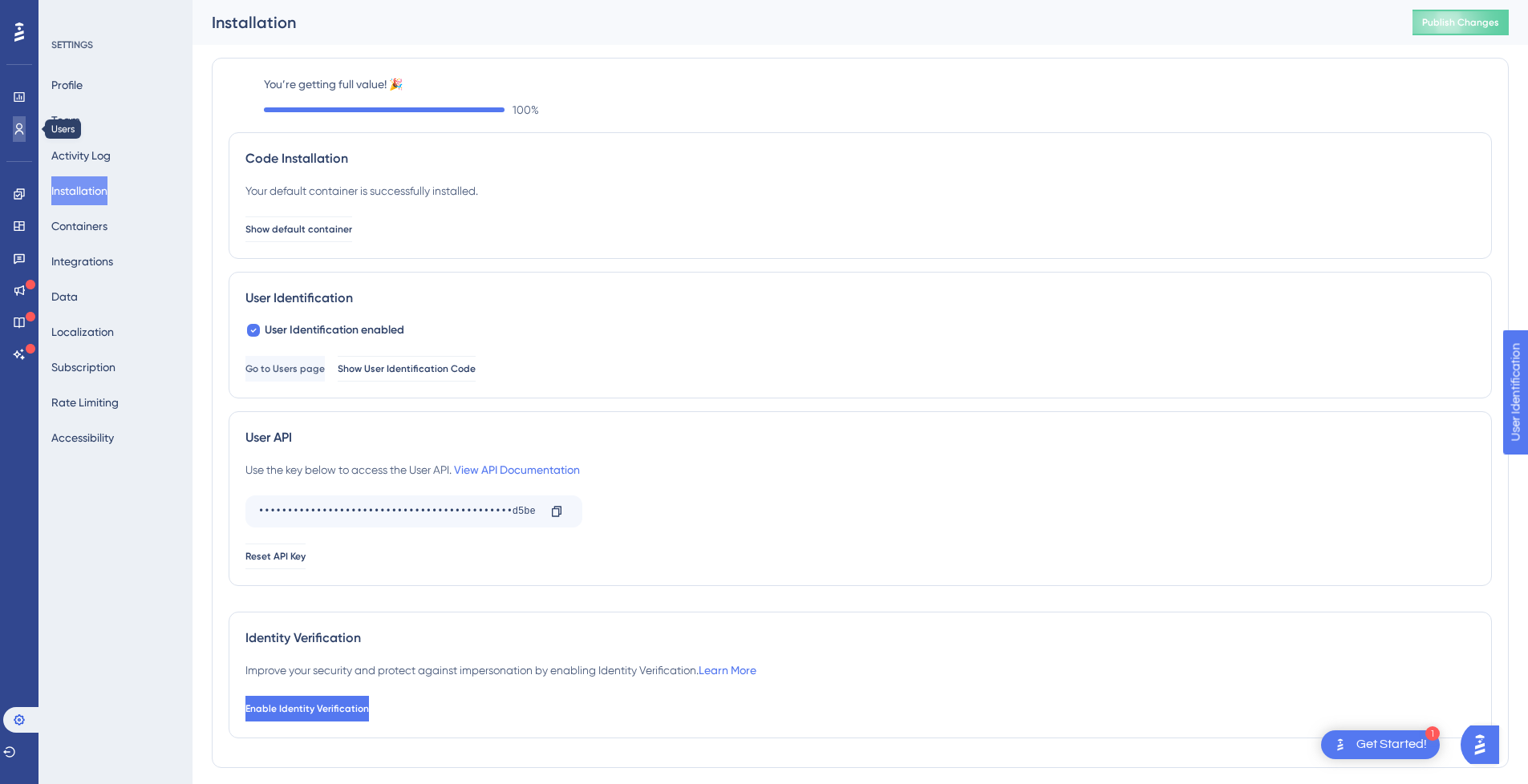
click at [13, 122] on link at bounding box center [20, 129] width 13 height 26
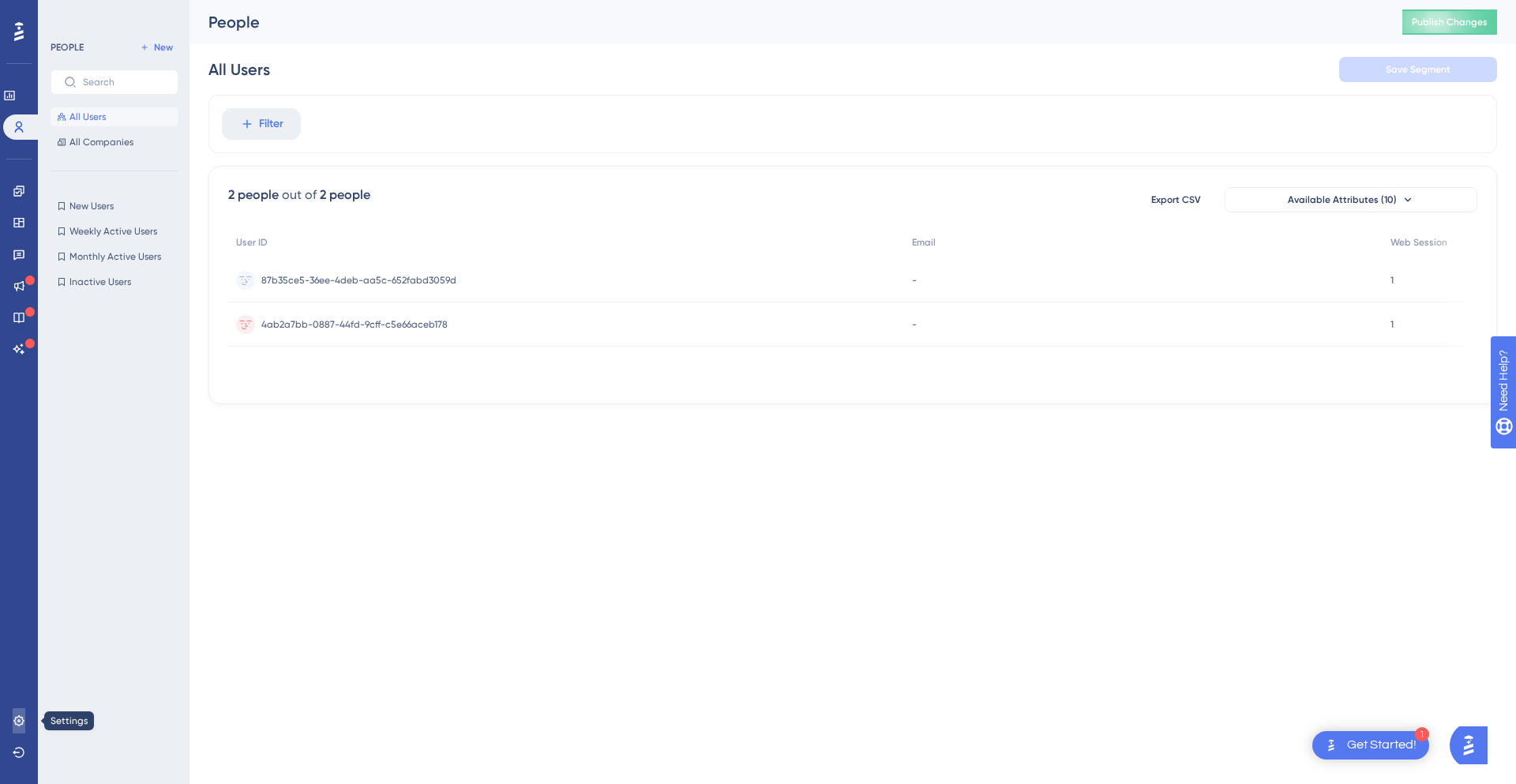
click at [19, 720] on icon at bounding box center [18, 720] width 10 height 10
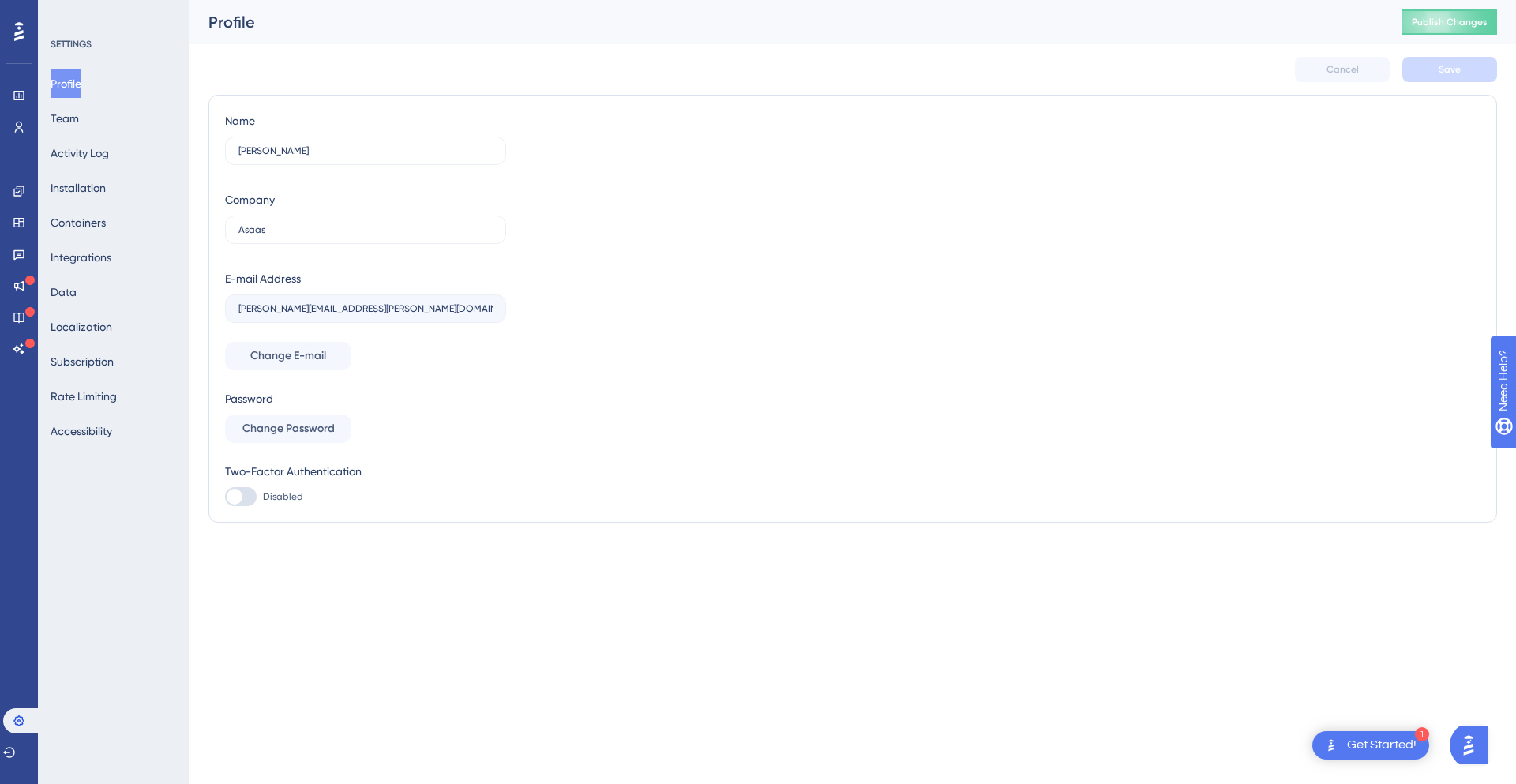
click at [82, 240] on div "Profile Team Activity Log Installation Containers Integrations Data Localizatio…" at bounding box center [114, 257] width 128 height 376
click at [90, 219] on button "Containers" at bounding box center [77, 223] width 55 height 28
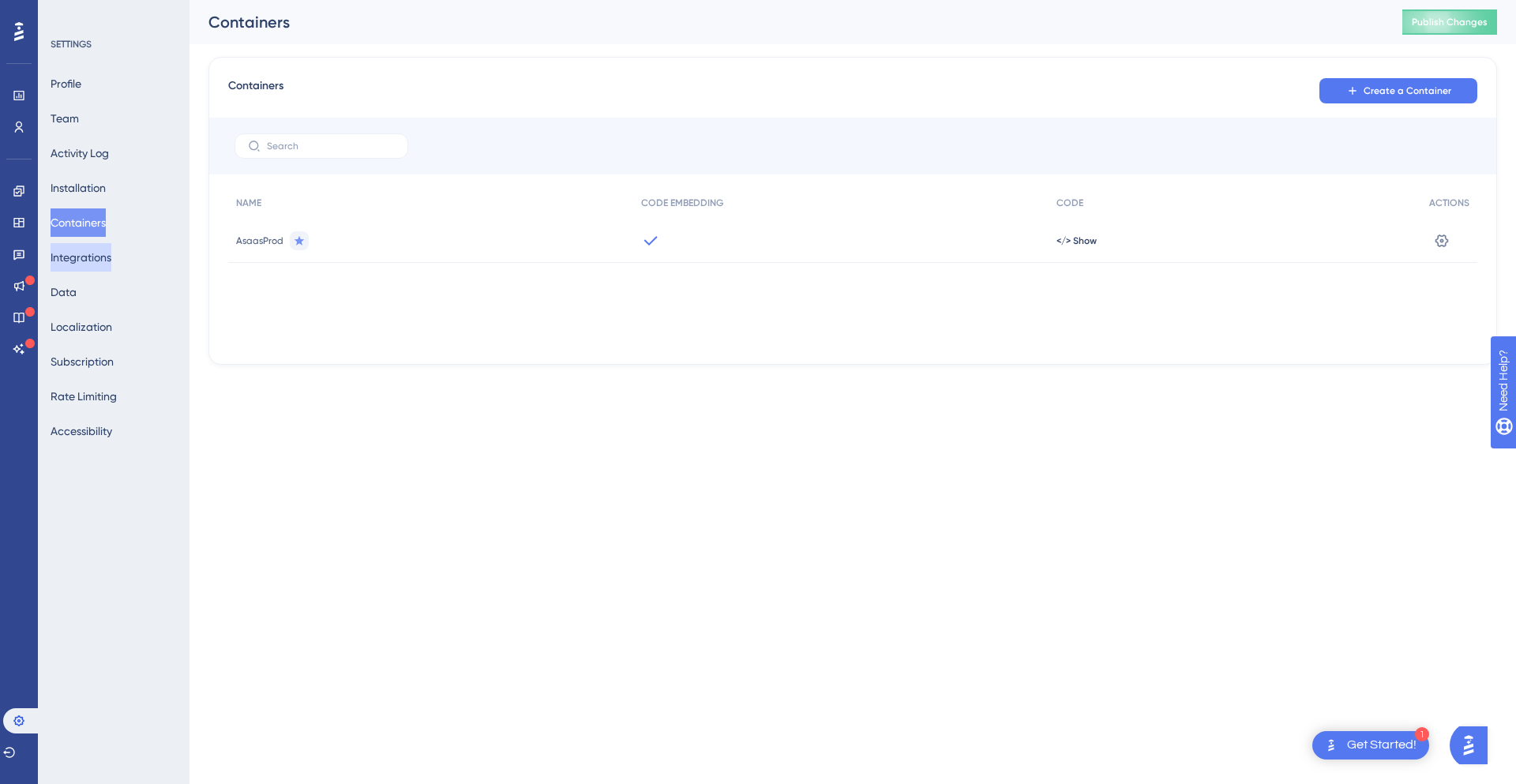
click at [103, 262] on button "Integrations" at bounding box center [80, 257] width 61 height 28
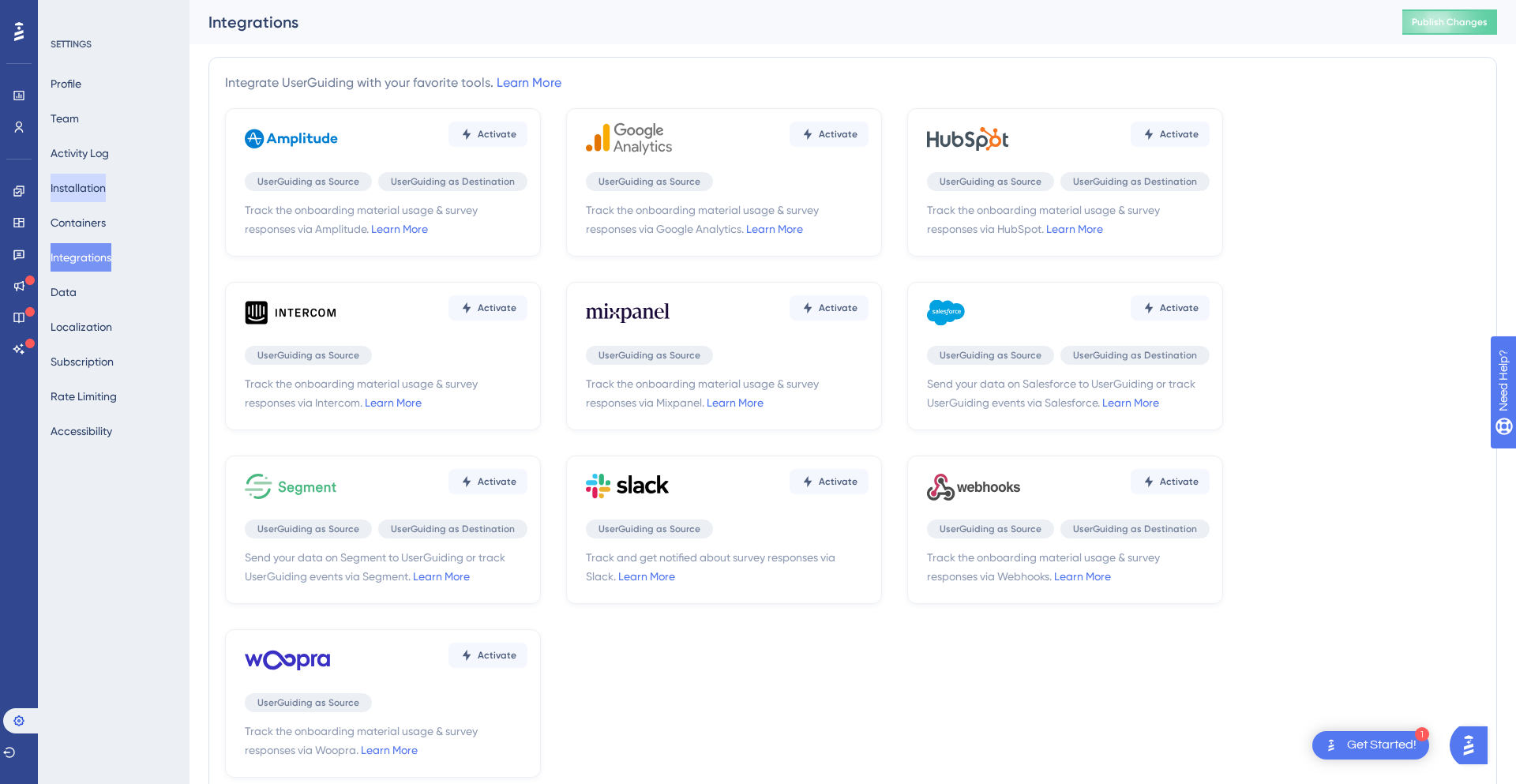
click at [101, 195] on button "Installation" at bounding box center [77, 187] width 55 height 28
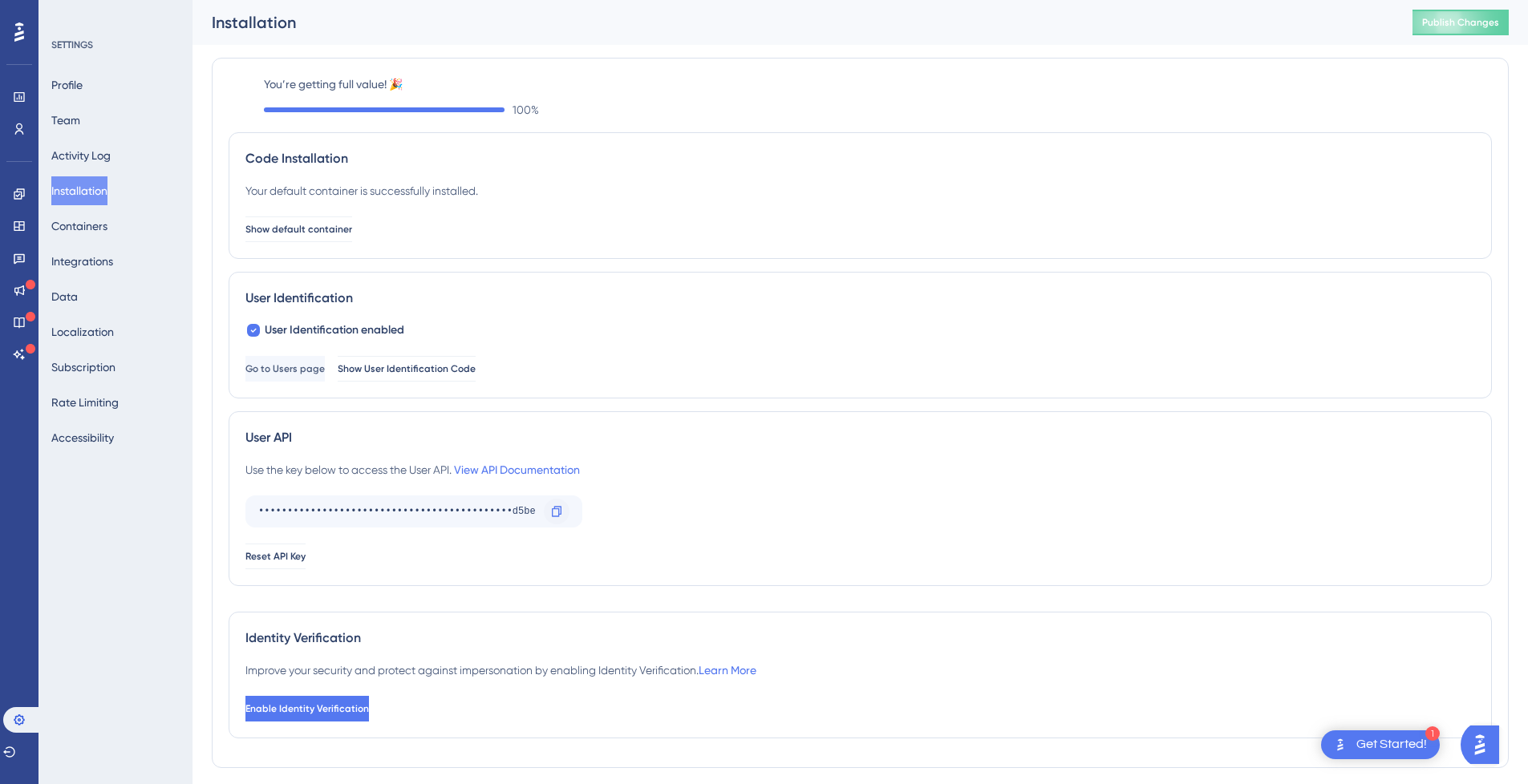
click at [558, 510] on icon at bounding box center [557, 510] width 9 height 10
click at [448, 369] on span "Show User Identification Code" at bounding box center [407, 369] width 138 height 13
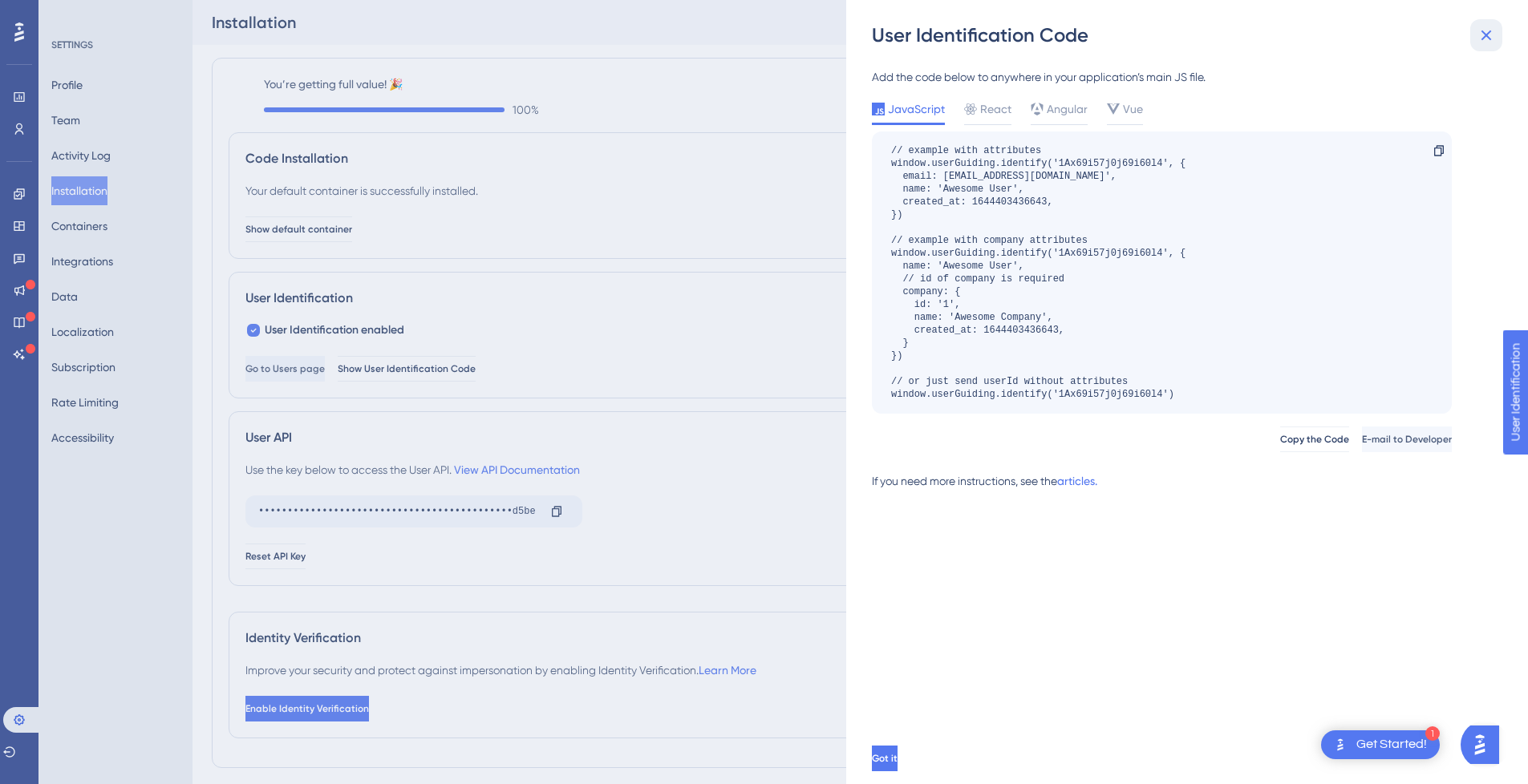
click at [1496, 45] on button at bounding box center [1486, 35] width 32 height 32
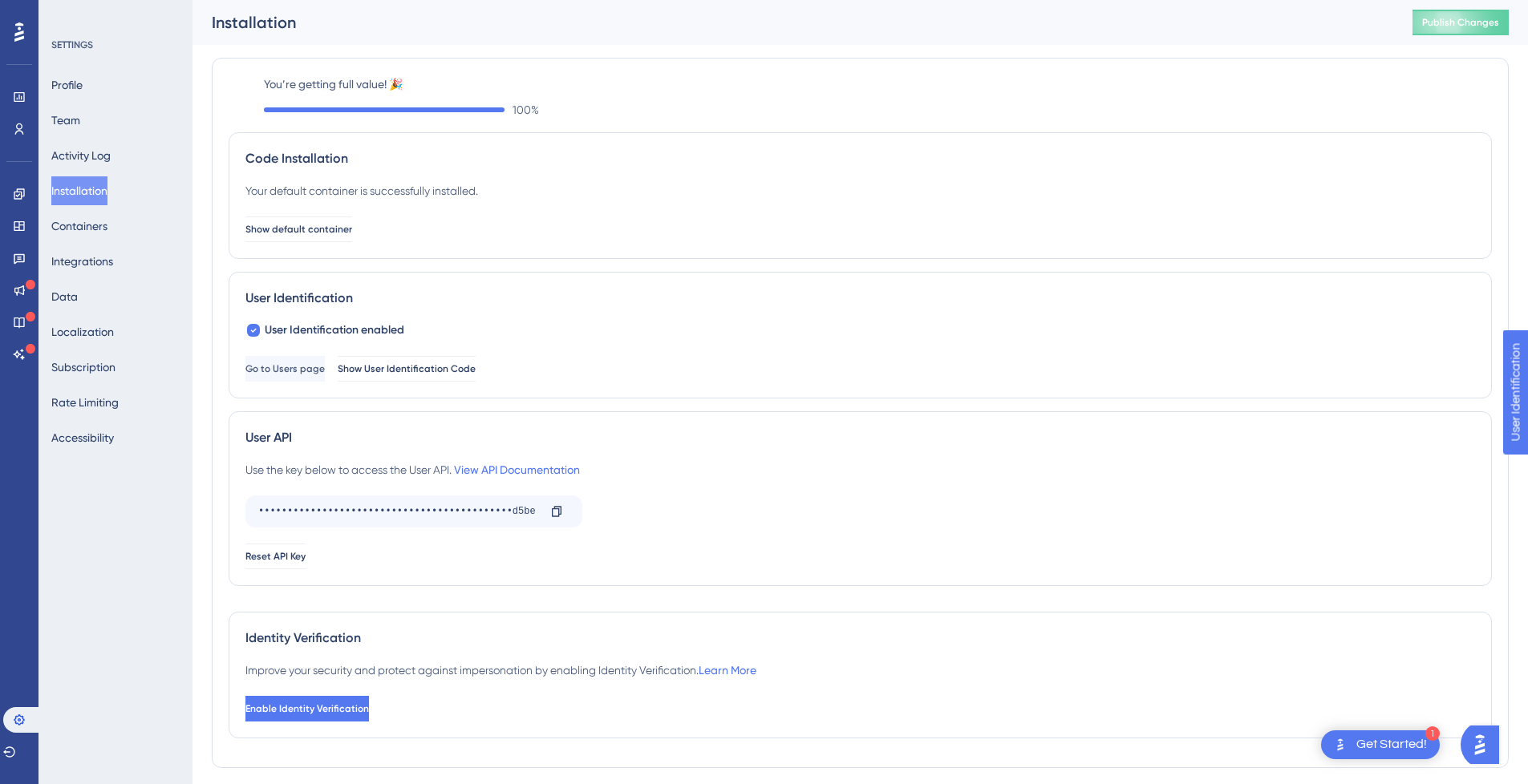
click at [12, 143] on div "Engagement Widgets Feedback Product Updates Knowledge Base AI Assistant" at bounding box center [19, 255] width 26 height 225
click at [13, 129] on icon at bounding box center [20, 130] width 13 height 13
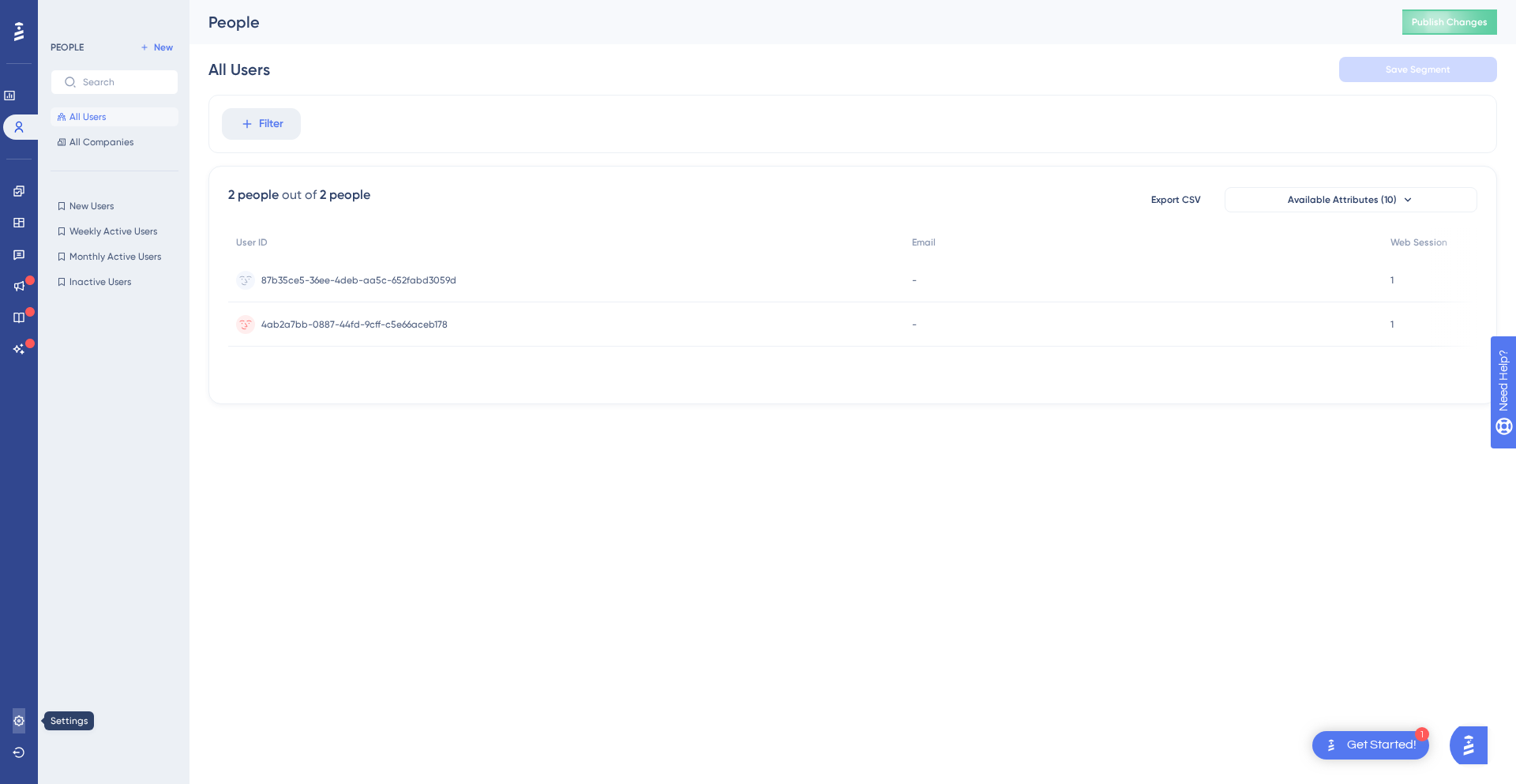
click at [25, 715] on link at bounding box center [20, 721] width 13 height 25
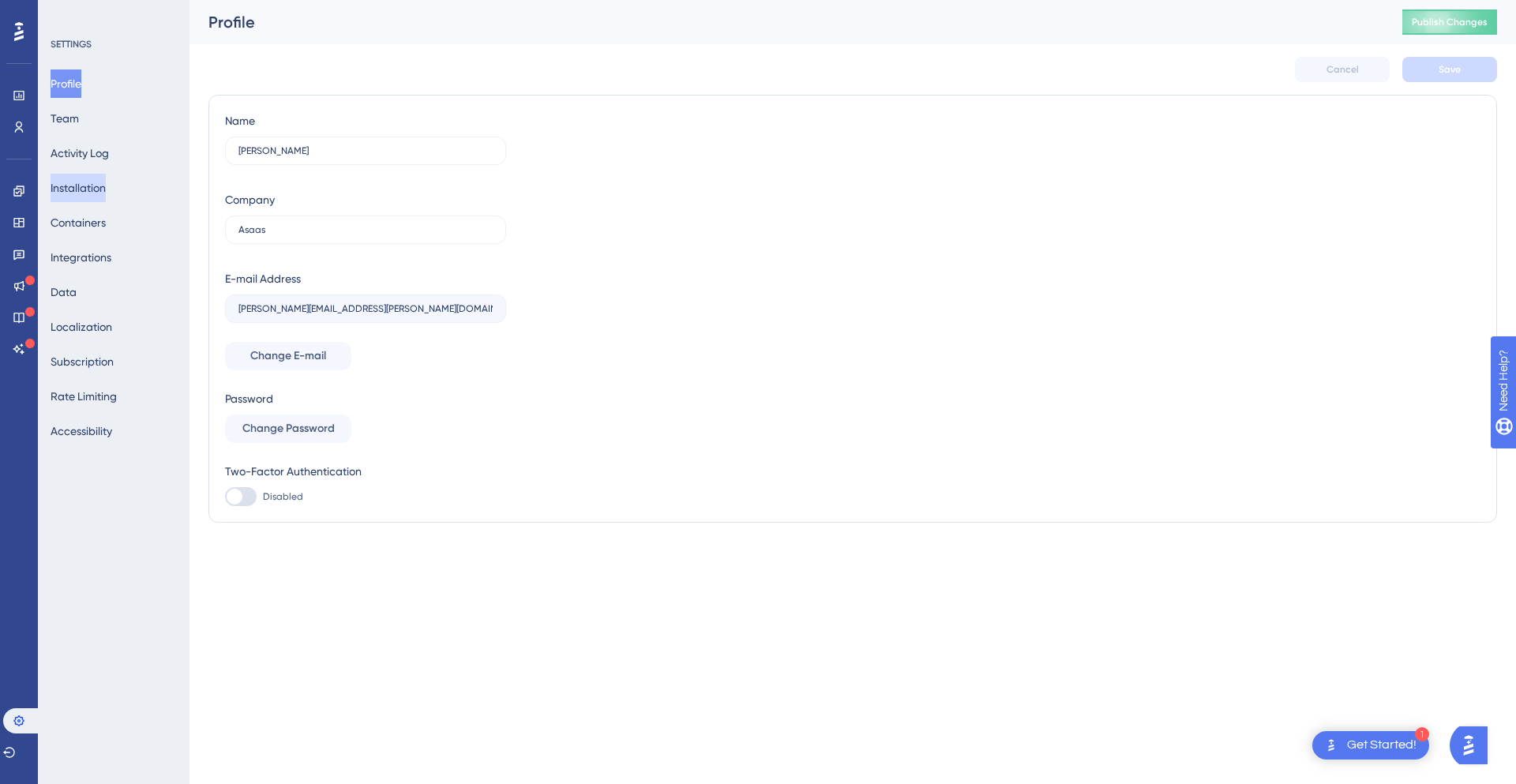
click at [102, 193] on button "Installation" at bounding box center [77, 187] width 55 height 28
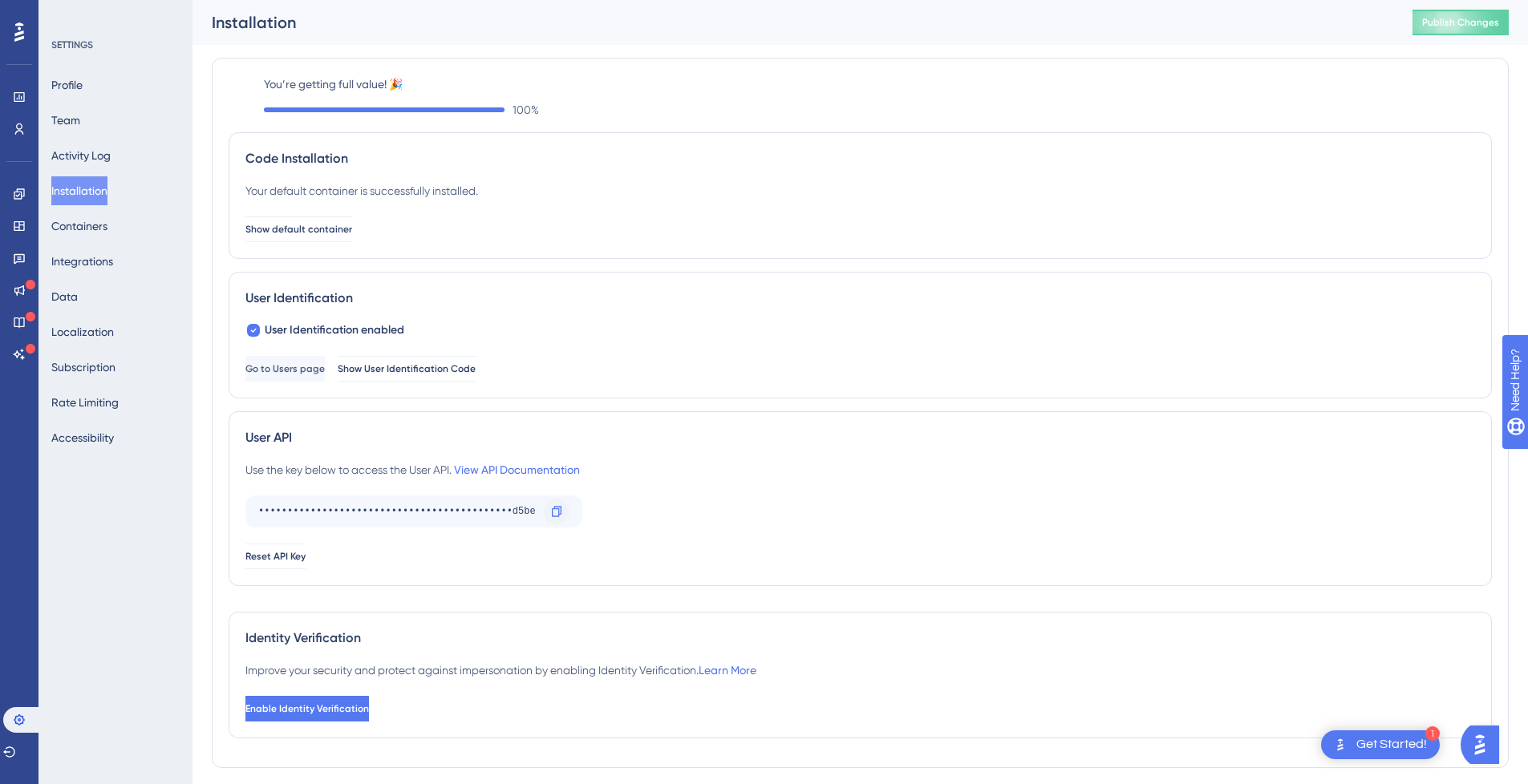
click at [560, 516] on icon at bounding box center [557, 512] width 13 height 13
click at [26, 125] on link at bounding box center [20, 129] width 13 height 26
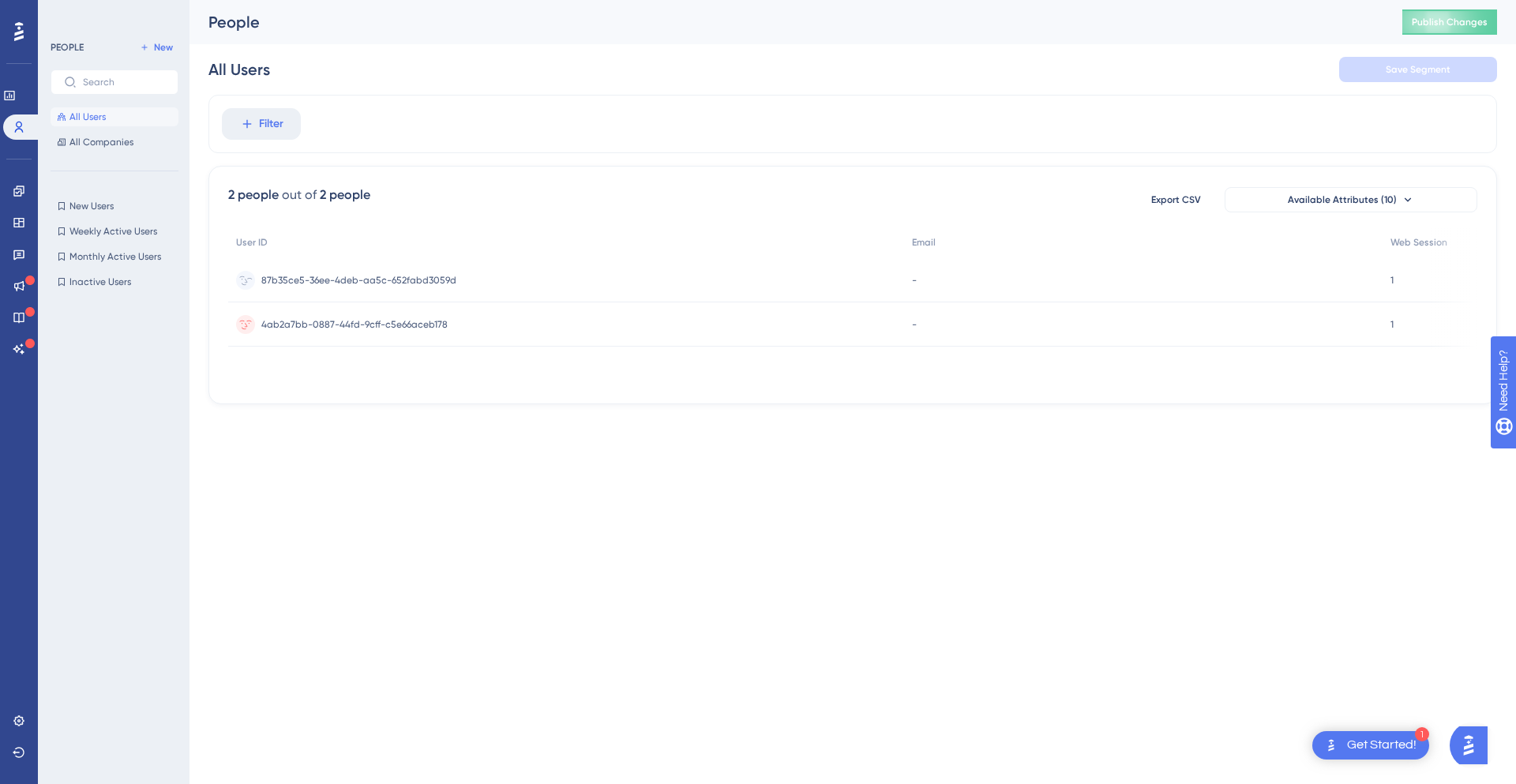
click at [340, 286] on div "87b35ce5-36ee-4deb-aa5c-652fabd3059d 87b35ce5-36ee-4deb-aa5c-652fabd3059d" at bounding box center [358, 280] width 195 height 44
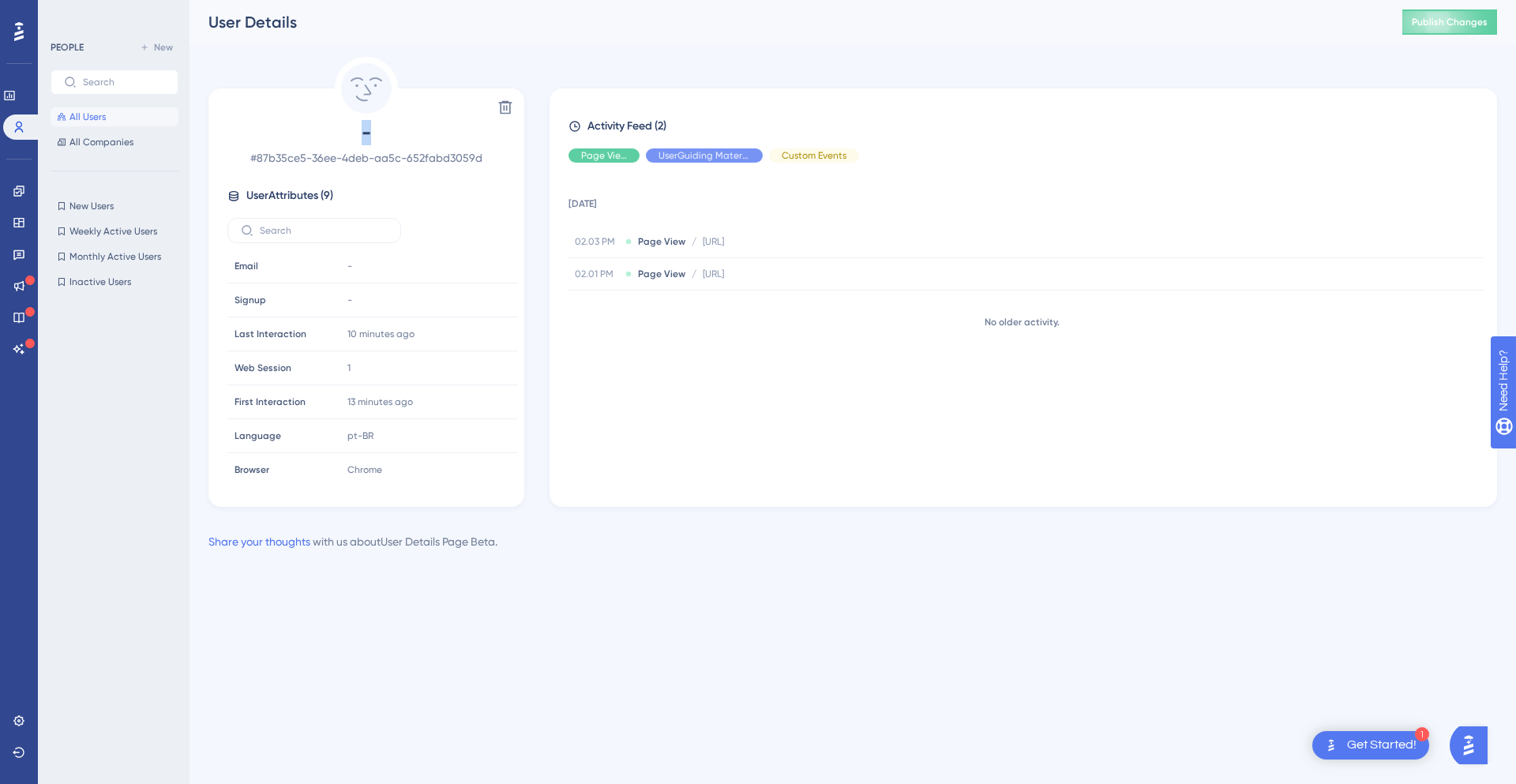
drag, startPoint x: 257, startPoint y: 155, endPoint x: 498, endPoint y: 147, distance: 241.1
click at [498, 147] on div "- # 87b35ce5-36ee-4deb-aa5c-652fabd3059d" at bounding box center [366, 144] width 278 height 48
drag, startPoint x: 490, startPoint y: 159, endPoint x: 262, endPoint y: 158, distance: 228.0
click at [262, 158] on span "# 87b35ce5-36ee-4deb-aa5c-652fabd3059d" at bounding box center [366, 158] width 278 height 19
copy span "87b35ce5-36ee-4deb-aa5c-652fabd3059d"
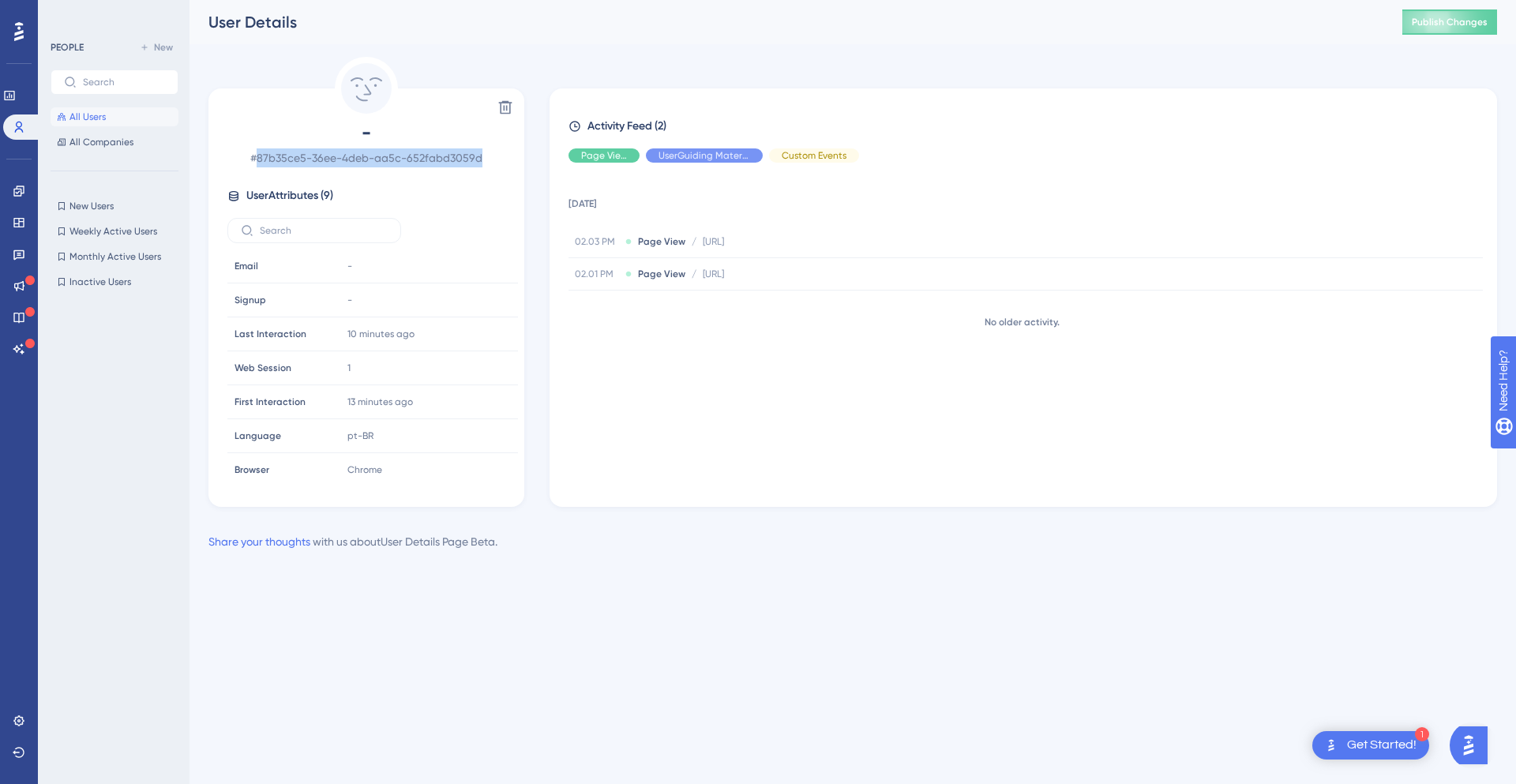
click at [124, 108] on button "All Users" at bounding box center [114, 117] width 128 height 19
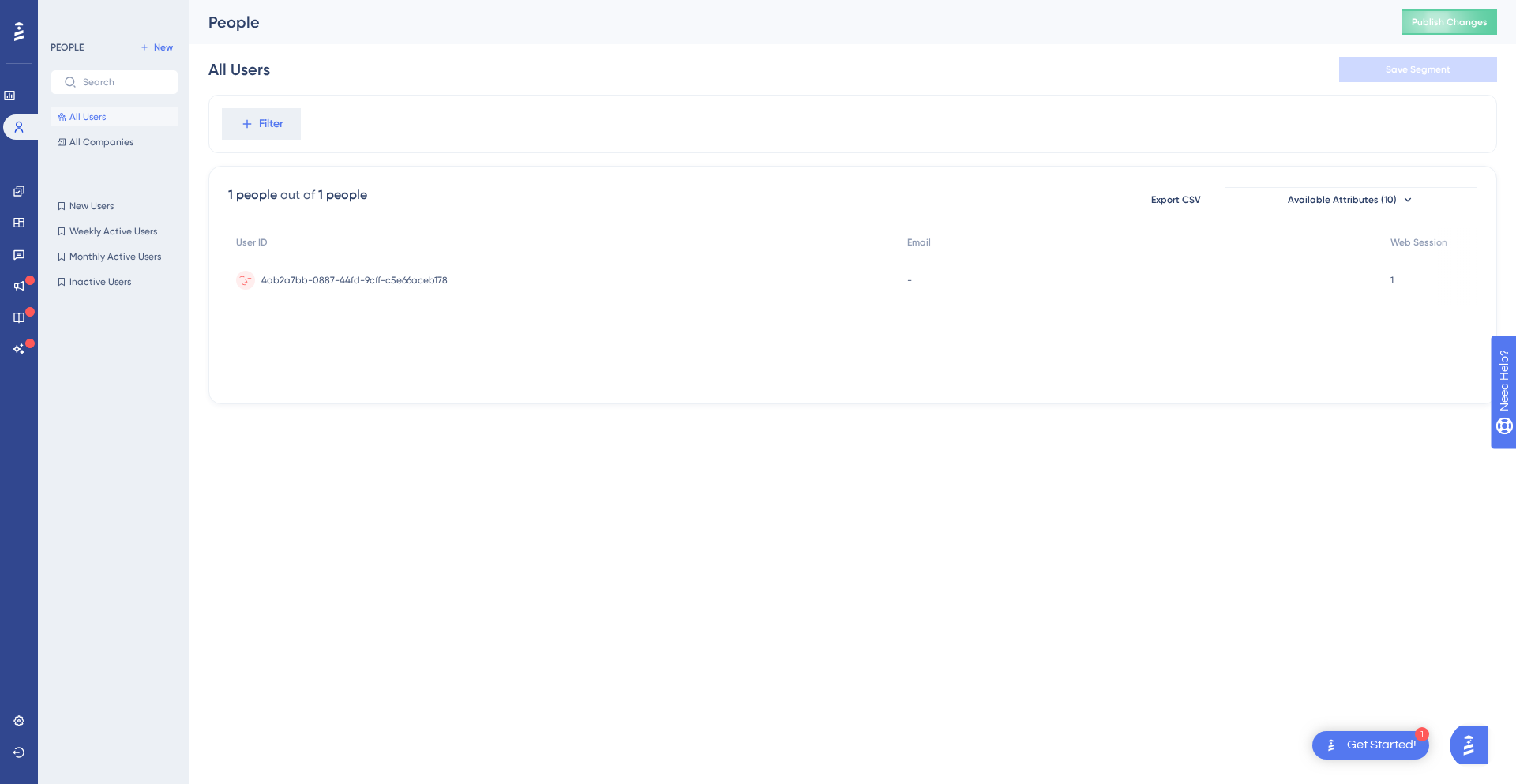
click at [286, 280] on span "4ab2a7bb-0887-44fd-9cff-c5e66aceb178" at bounding box center [354, 281] width 186 height 13
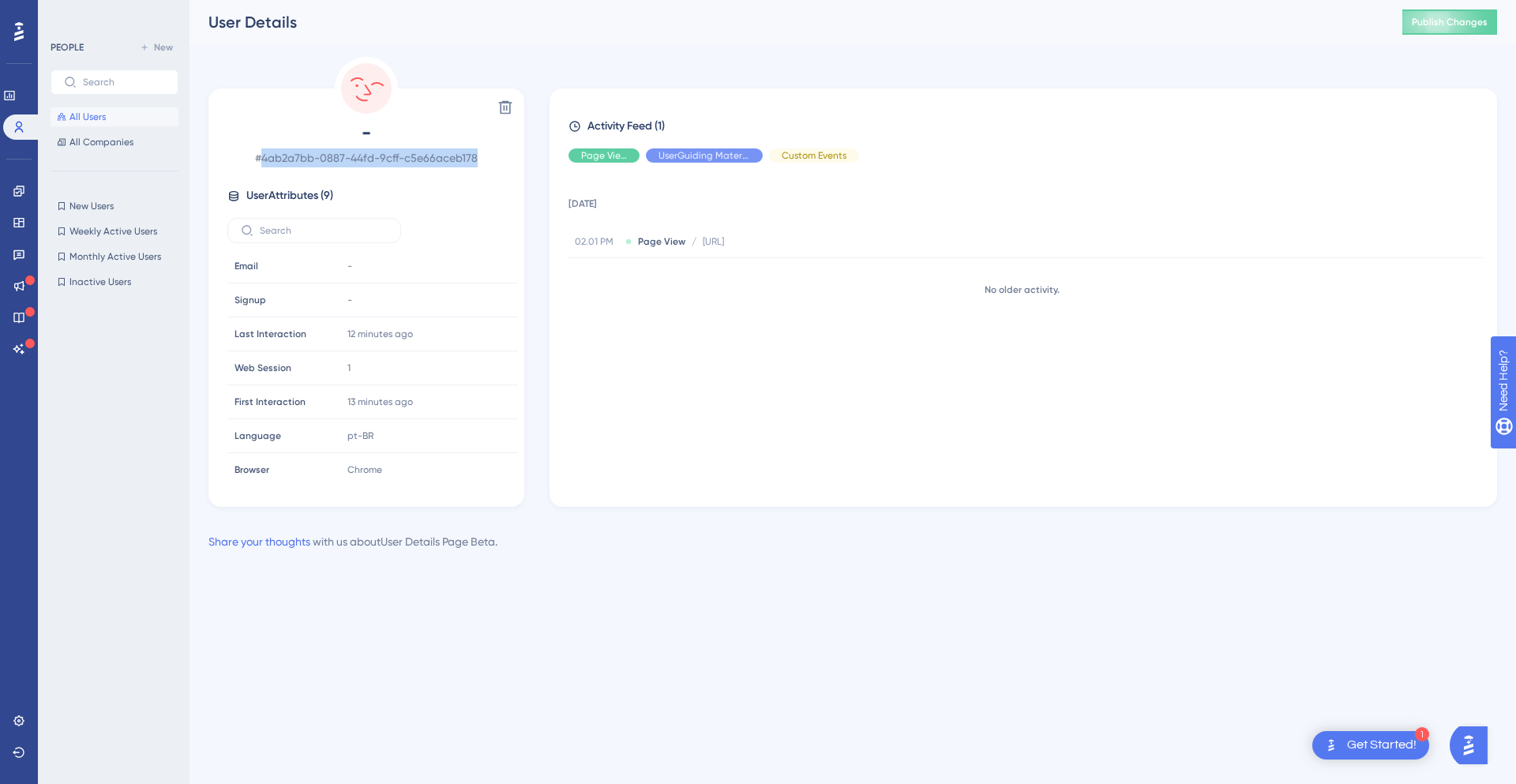
drag, startPoint x: 323, startPoint y: 160, endPoint x: 493, endPoint y: 159, distance: 170.0
click at [493, 159] on span "# 4ab2a7bb-0887-44fd-9cff-c5e66aceb178" at bounding box center [366, 158] width 278 height 19
click at [48, 117] on div "PEOPLE New All Users All Companies New Users New Users Weekly Active Users Week…" at bounding box center [114, 392] width 152 height 784
click at [73, 116] on span "All Users" at bounding box center [88, 117] width 36 height 13
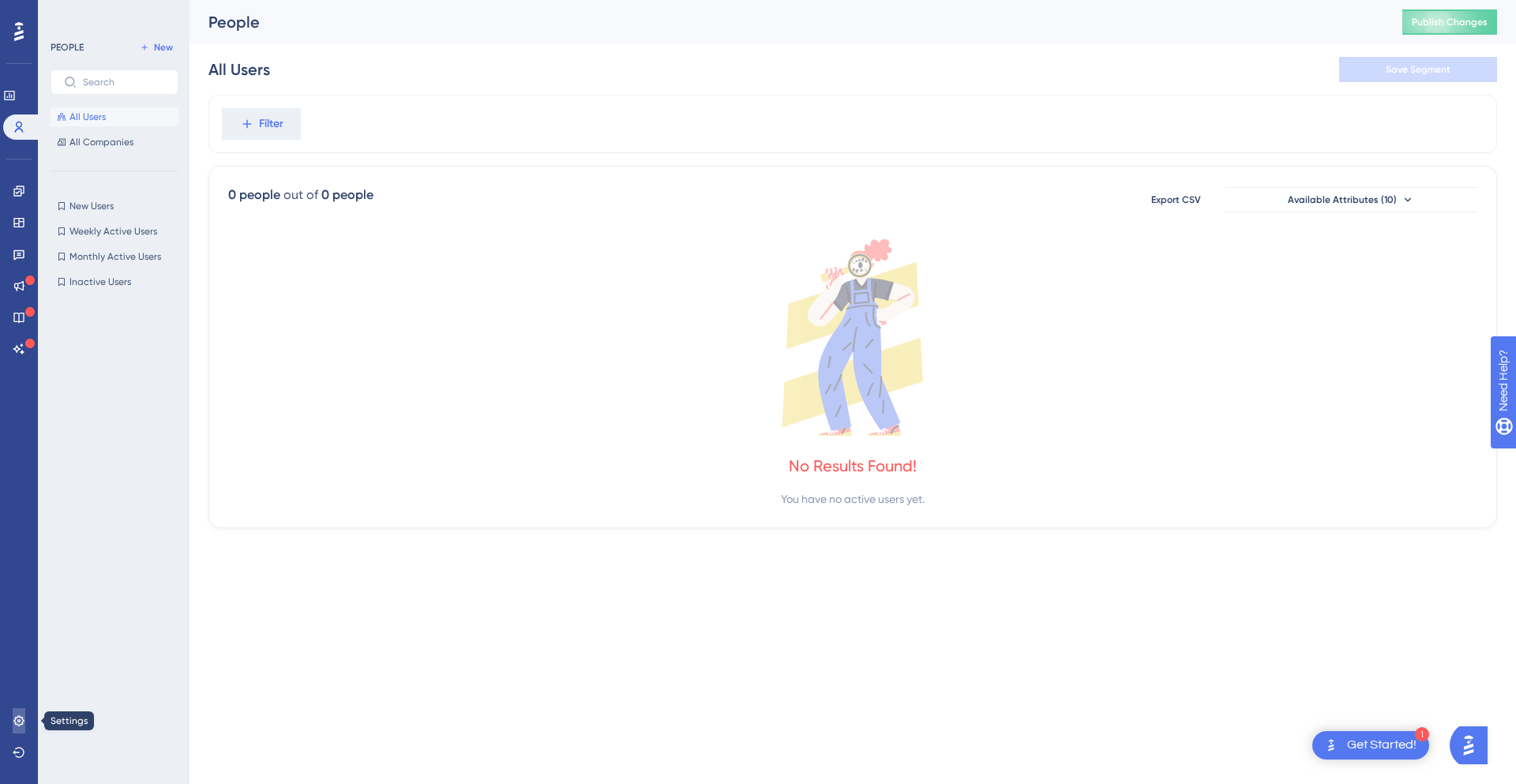
click at [14, 714] on icon at bounding box center [20, 721] width 13 height 13
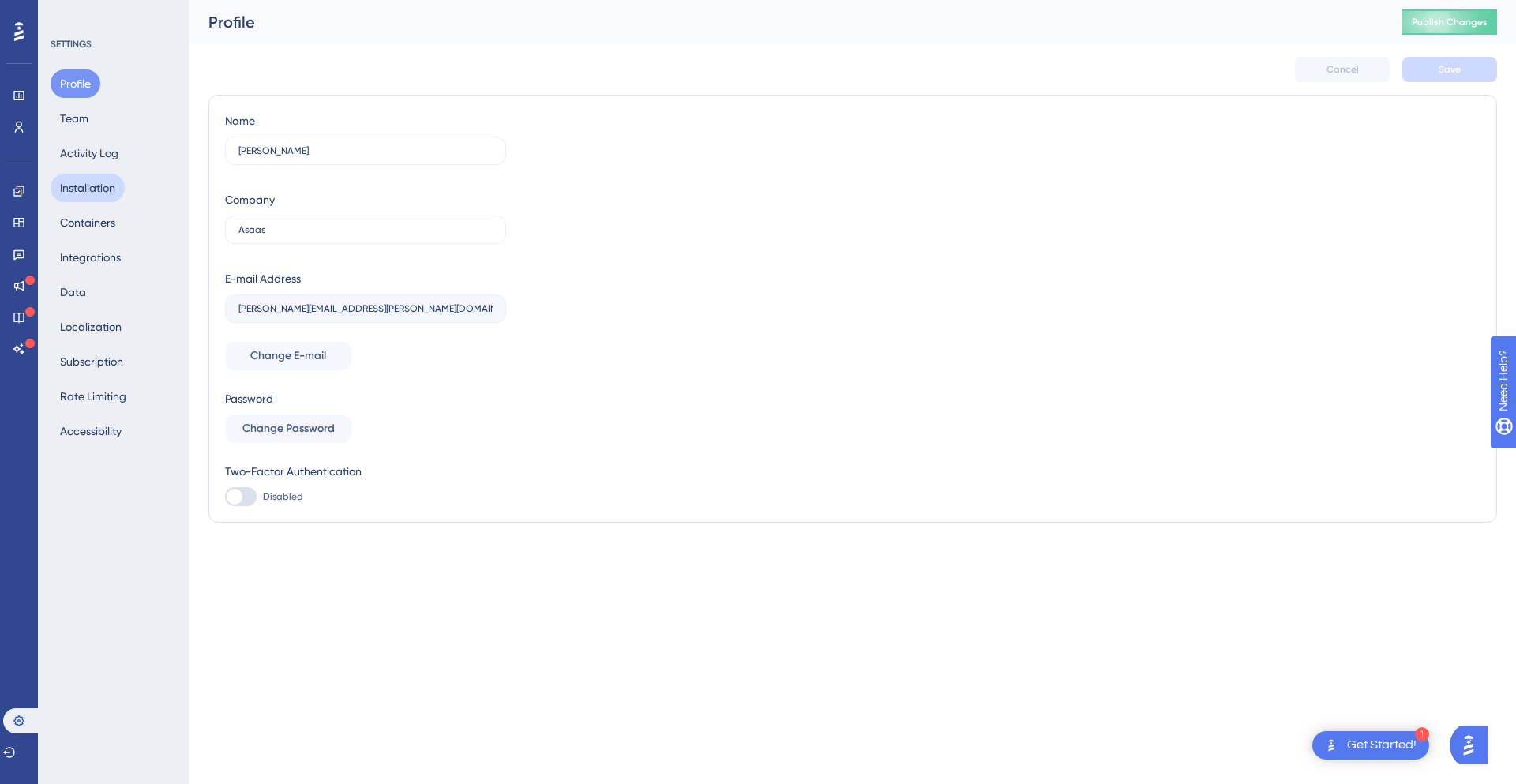
click at [94, 187] on button "Installation" at bounding box center [88, 187] width 75 height 28
